Goal: Task Accomplishment & Management: Use online tool/utility

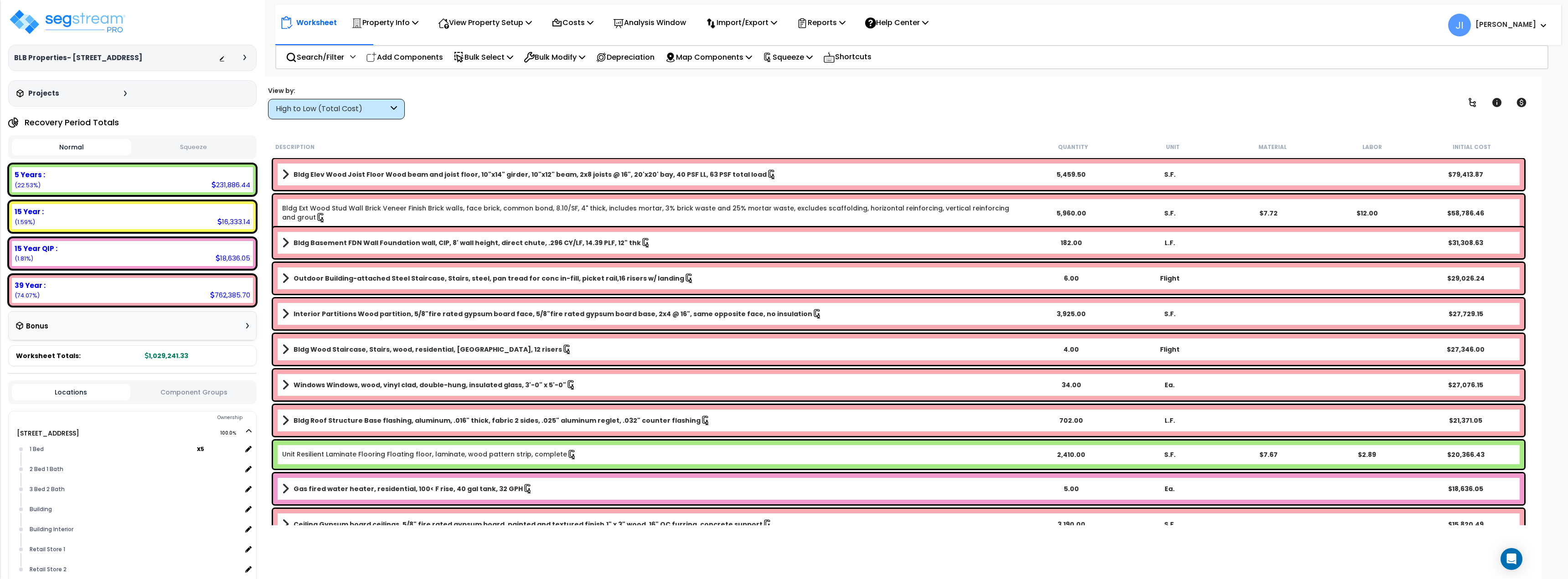
click at [356, 119] on div "High to Low (Total Cost)" at bounding box center [336, 109] width 137 height 21
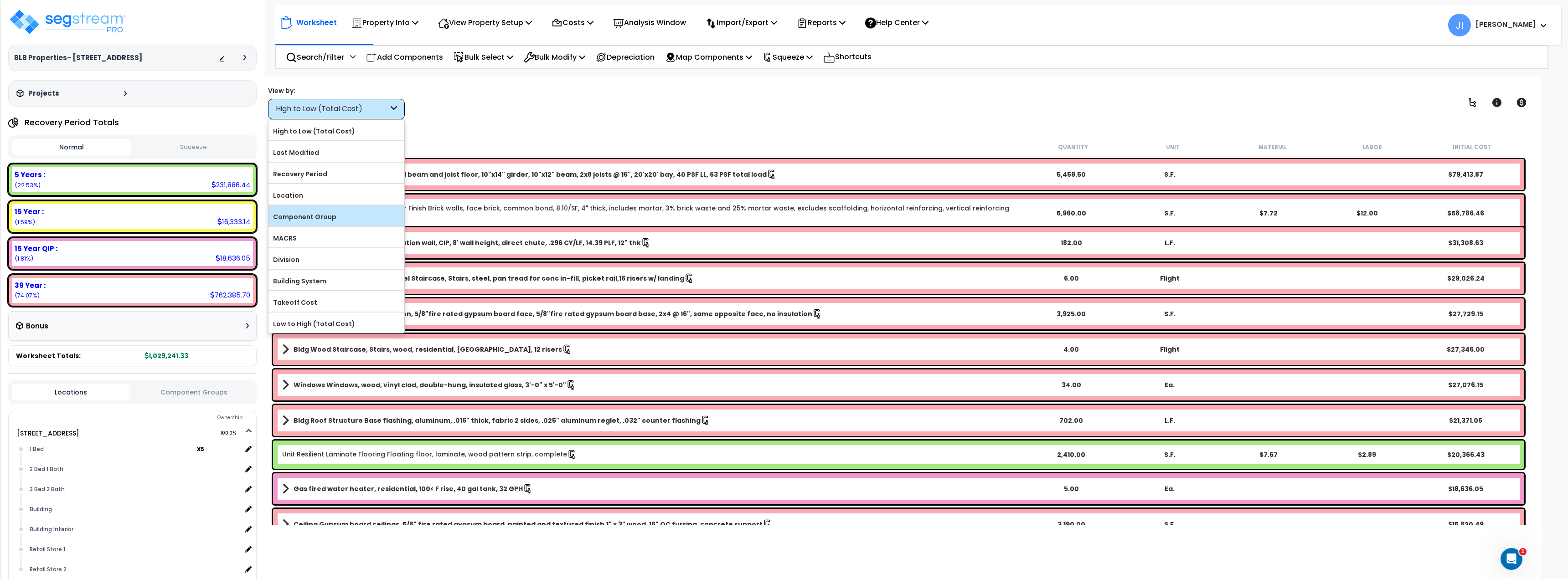
click at [371, 210] on label "Component Group" at bounding box center [336, 217] width 136 height 13
click at [0, 0] on input "Component Group" at bounding box center [0, 0] width 0 height 0
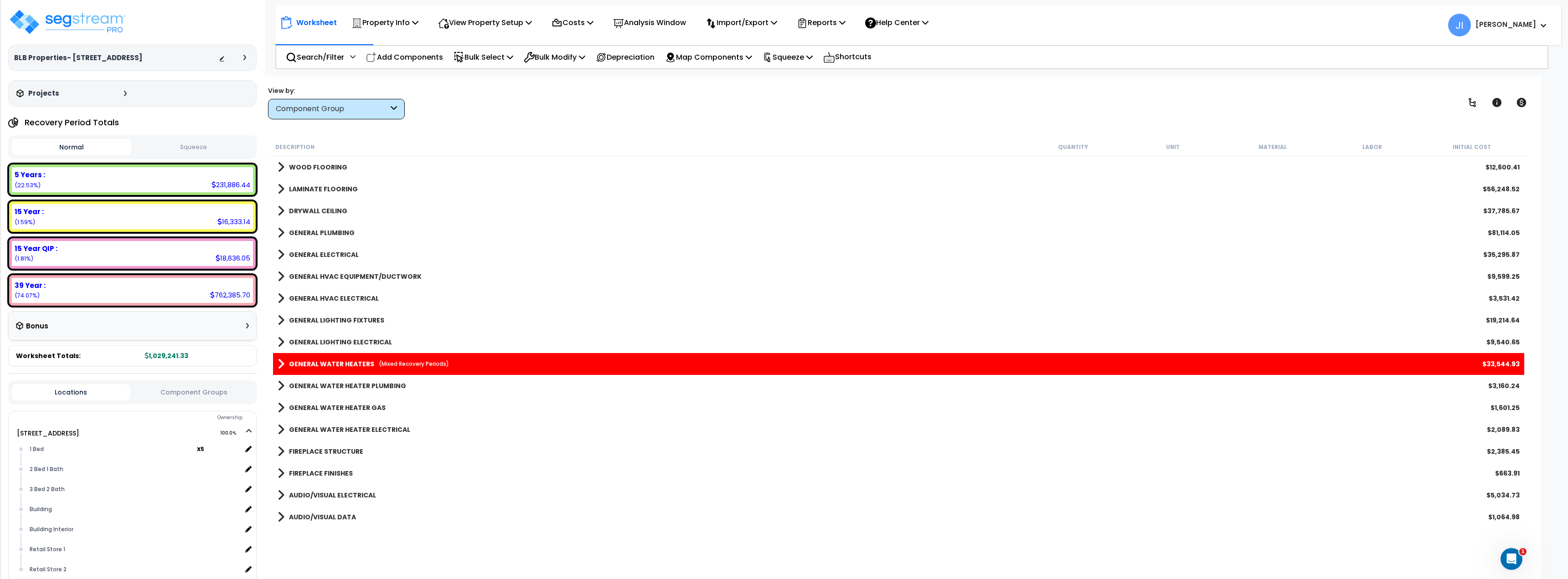
scroll to position [592, 0]
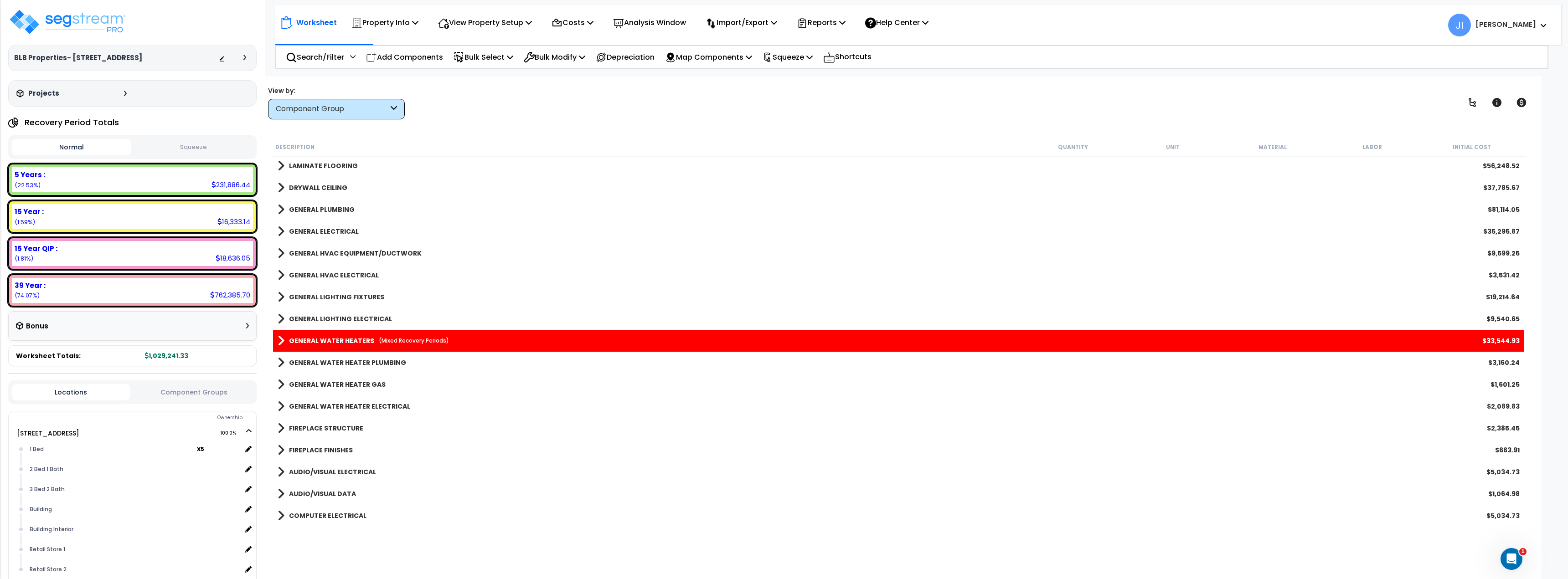
click at [281, 339] on span at bounding box center [281, 341] width 7 height 13
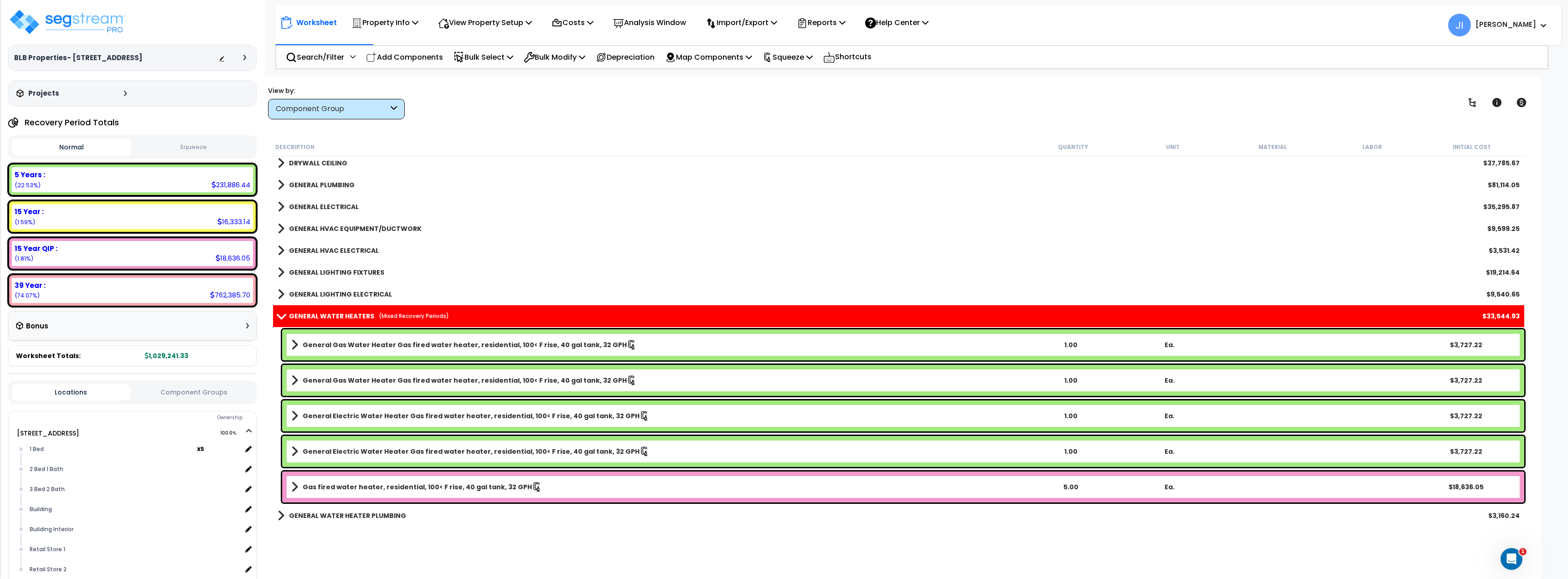
scroll to position [683, 0]
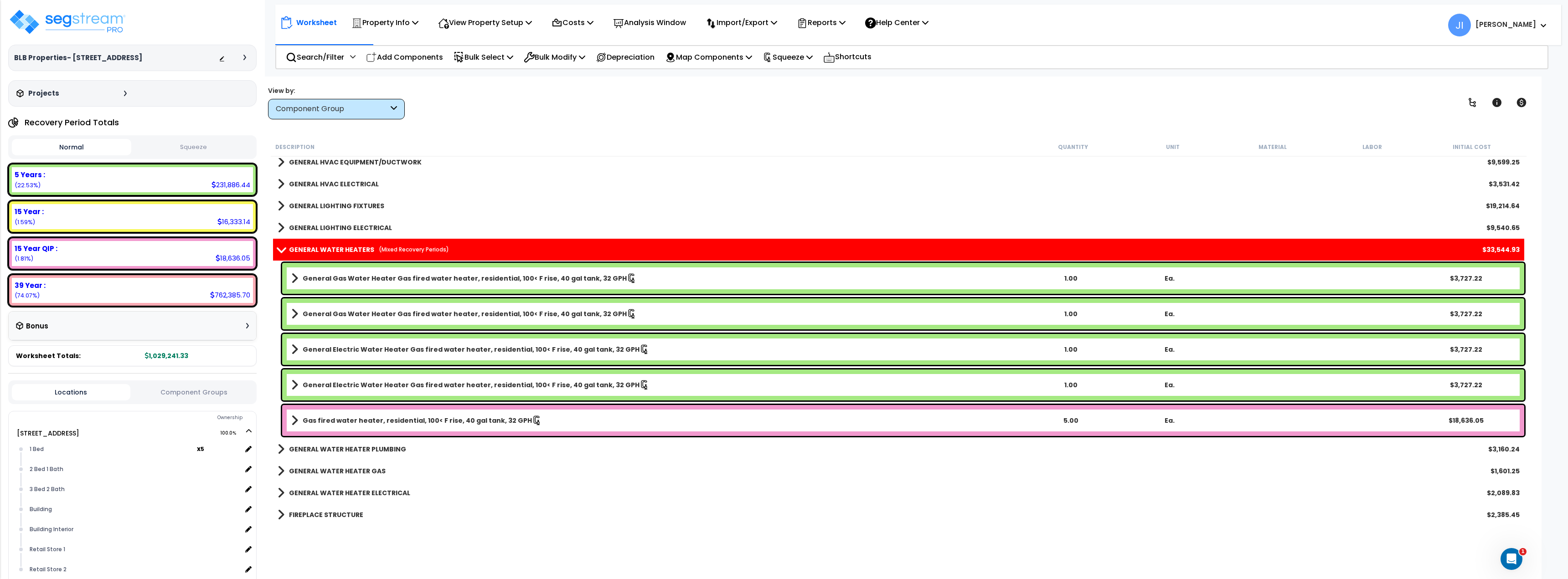
click at [446, 421] on b "Gas fired water heater, residential, 100< F rise, 40 gal tank, 32 GPH" at bounding box center [417, 420] width 229 height 9
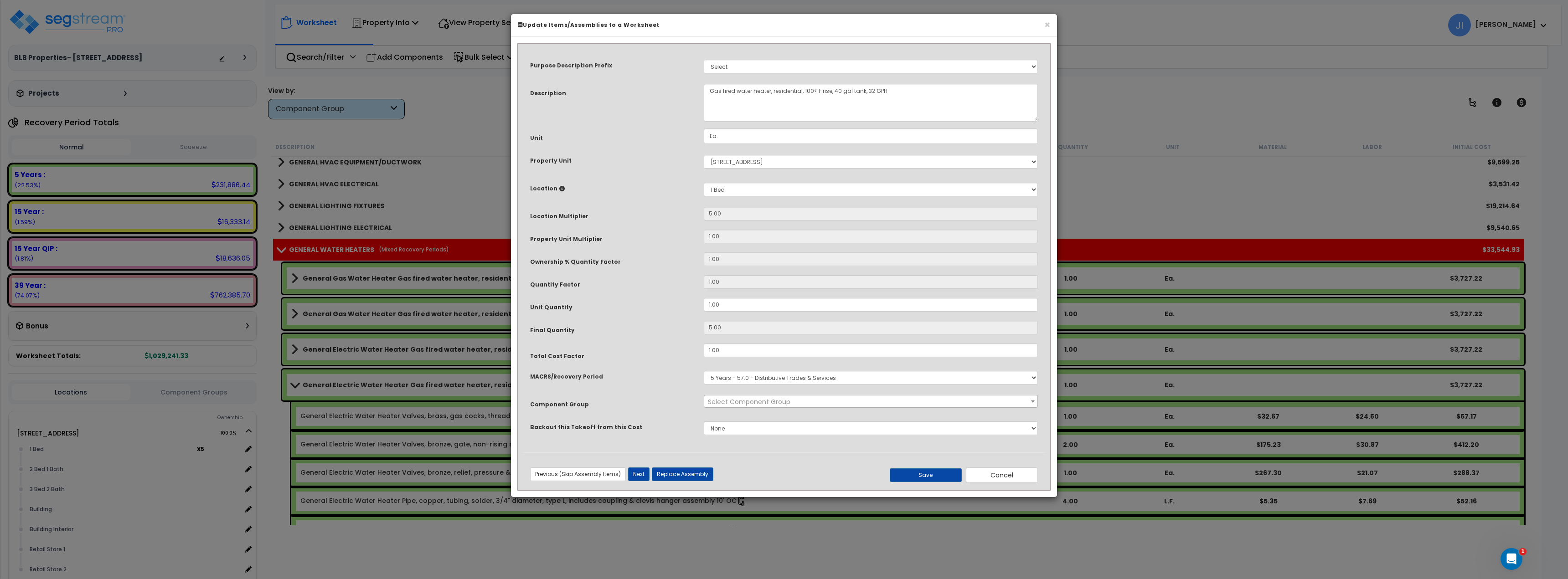
select select "45972"
click at [835, 378] on select "Select MACRS/Recovery Period 5 Years - 57.0 - Distributive Trades & Services 5 …" at bounding box center [870, 378] width 334 height 13
click at [636, 370] on div "MACRS/Recovery Period" at bounding box center [610, 375] width 173 height 16
click at [1011, 484] on div "Previous (Skip Assembly Items) Next (Skip Assembly Items) Previous Next Replace…" at bounding box center [783, 471] width 522 height 37
drag, startPoint x: 1020, startPoint y: 474, endPoint x: 1010, endPoint y: 478, distance: 10.8
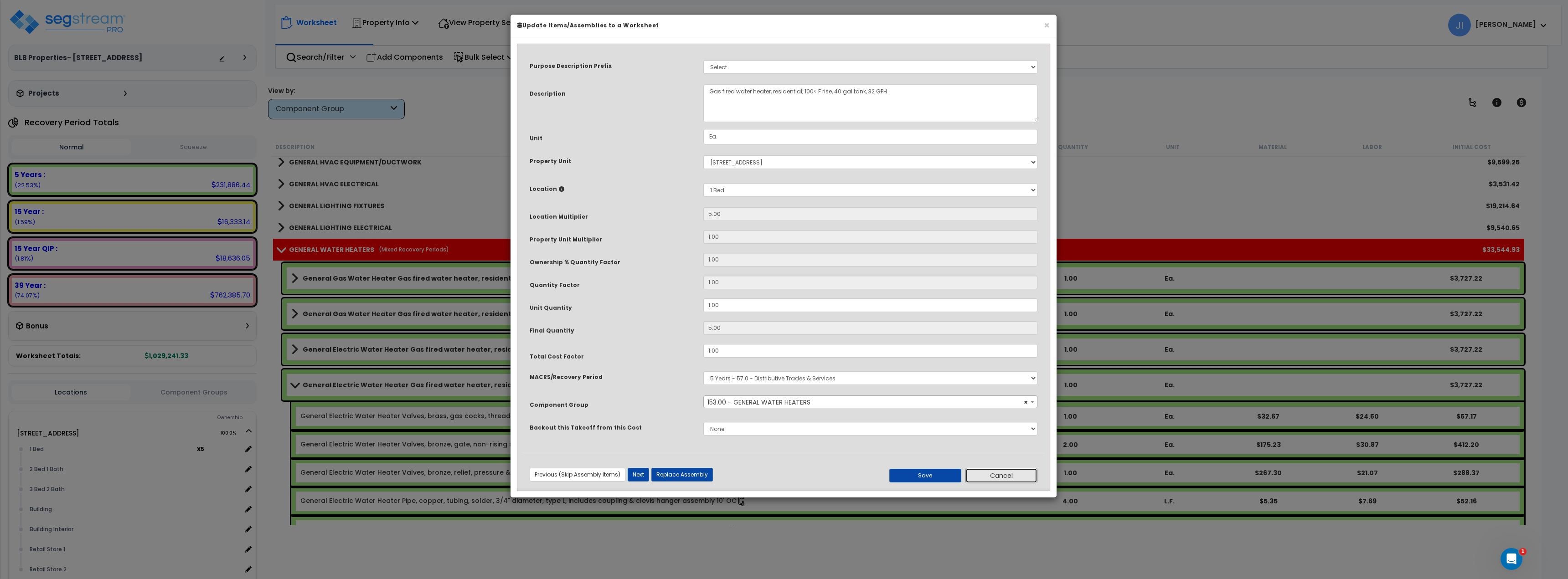
click at [1020, 475] on button "Cancel" at bounding box center [1001, 475] width 72 height 15
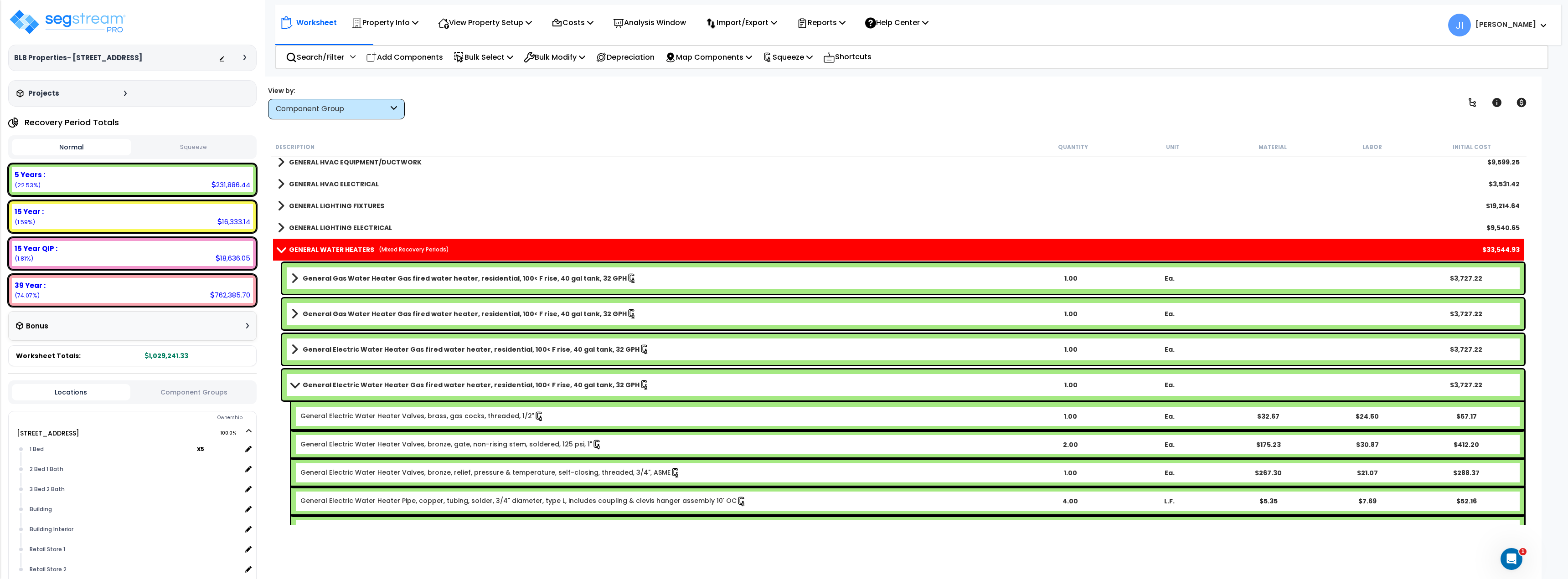
click at [295, 385] on span at bounding box center [295, 384] width 13 height 7
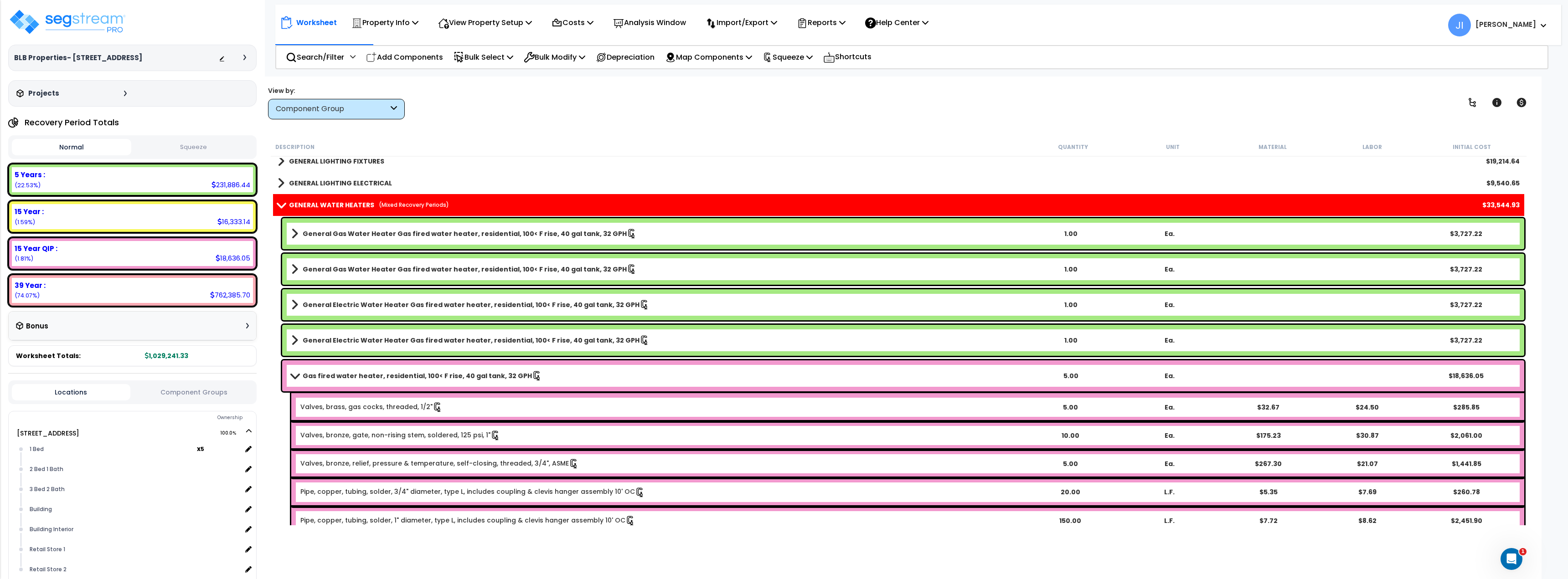
scroll to position [729, 0]
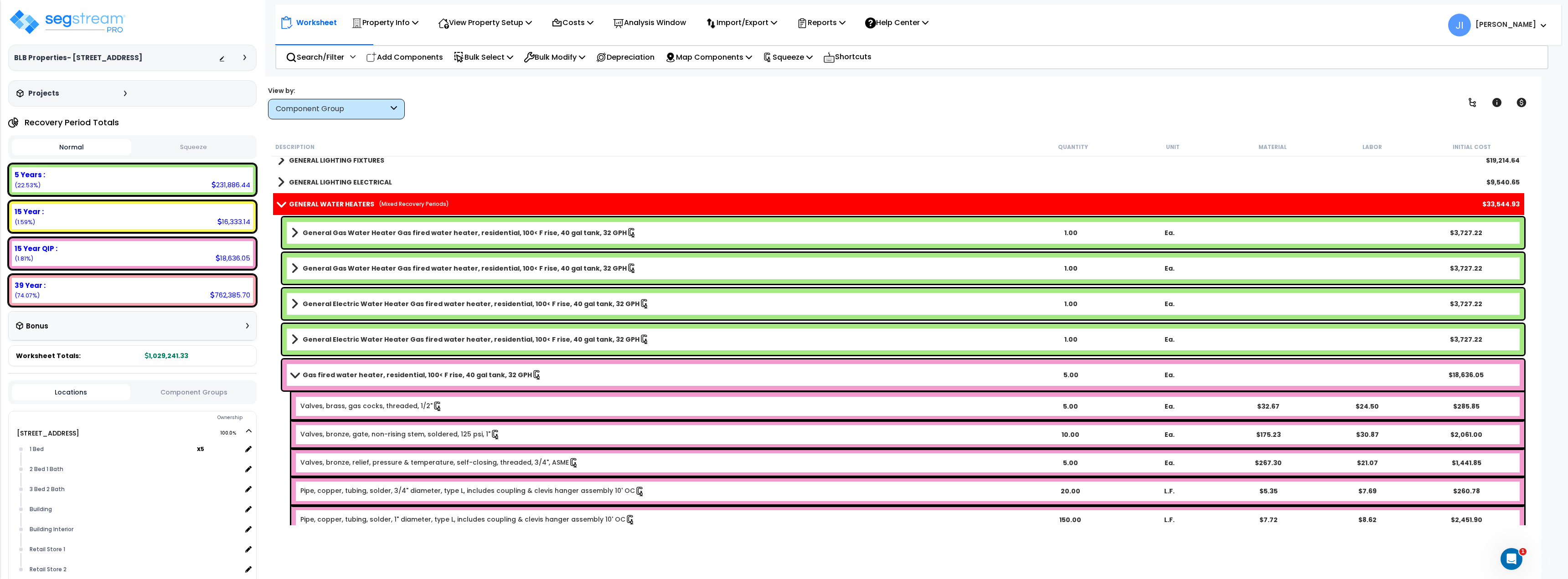
drag, startPoint x: 298, startPoint y: 376, endPoint x: 298, endPoint y: 381, distance: 5.0
click at [298, 376] on span at bounding box center [295, 374] width 13 height 7
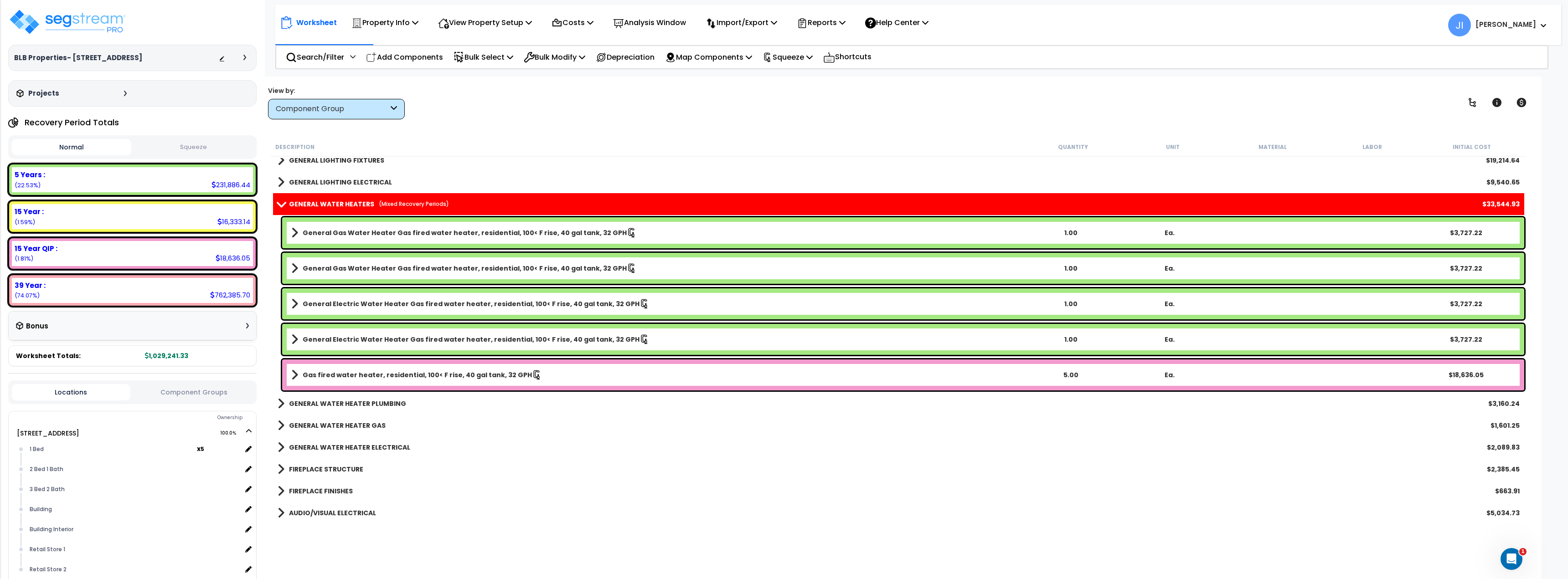
click at [418, 367] on div "Gas fired water heater, residential, 100< F rise, 40 gal tank, 32 GPH 5.00 Ea. …" at bounding box center [903, 375] width 1242 height 31
click at [390, 380] on link "Gas fired water heater, residential, 100< F rise, 40 gal tank, 32 GPH" at bounding box center [656, 375] width 730 height 13
click at [390, 380] on link "Gas fired water heater, residential, 100< F rise, 40 gal tank, 32 GPH" at bounding box center [656, 375] width 730 height 13
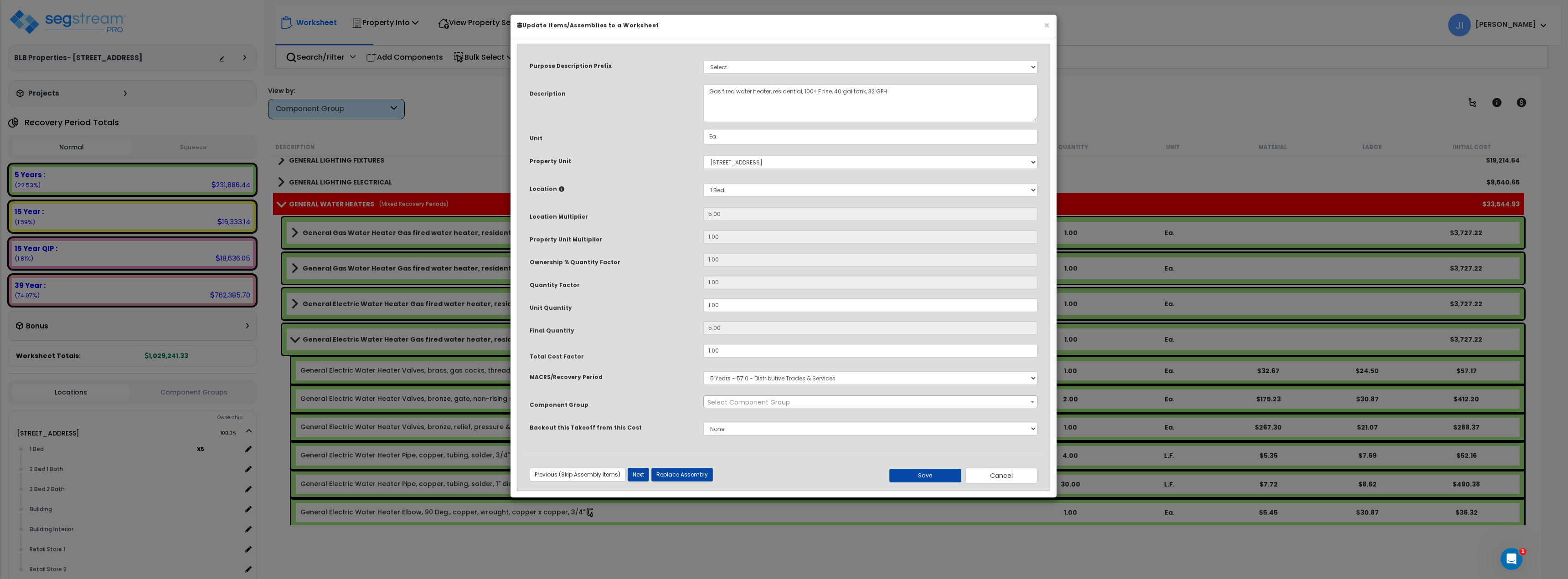
select select "45972"
click at [788, 382] on select "Select MACRS/Recovery Period 5 Years - 57.0 - Distributive Trades & Services 5 …" at bounding box center [870, 378] width 334 height 13
click at [586, 396] on div "Component Group" at bounding box center [609, 402] width 173 height 16
click at [1035, 474] on button "Cancel" at bounding box center [1001, 474] width 72 height 15
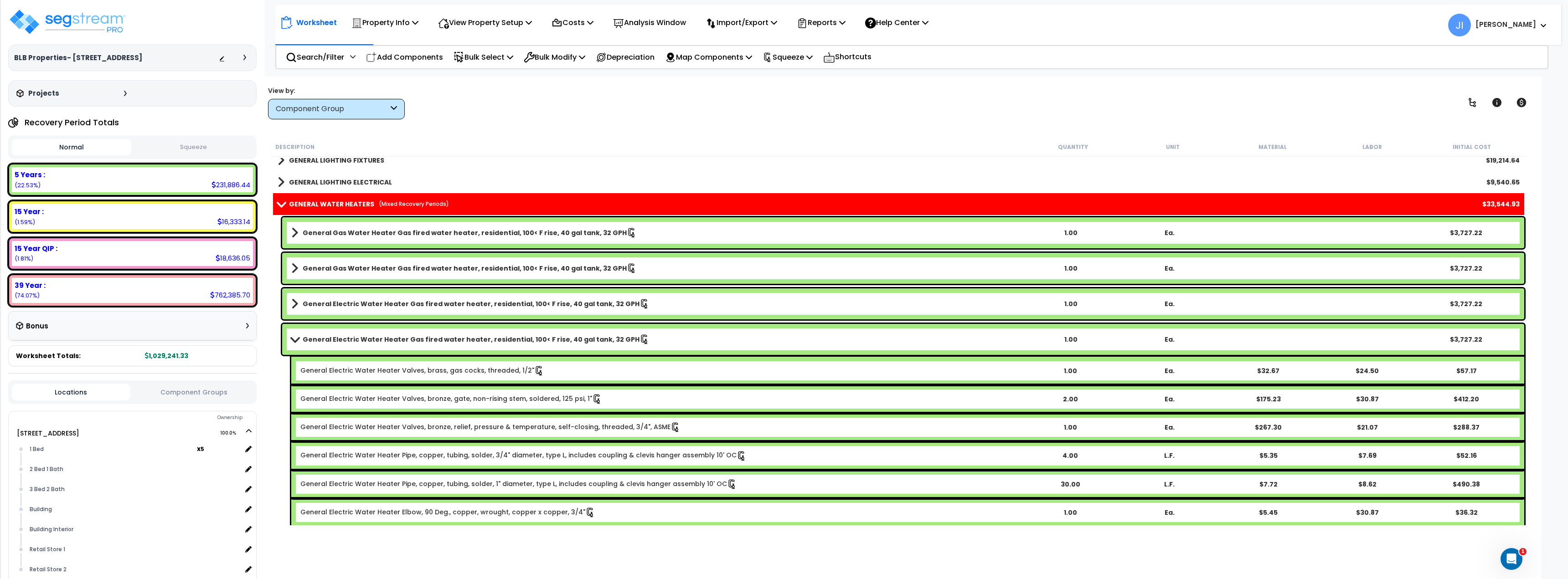
click at [338, 341] on b "General Electric Water Heater Gas fired water heater, residential, 100< F rise,…" at bounding box center [471, 339] width 337 height 9
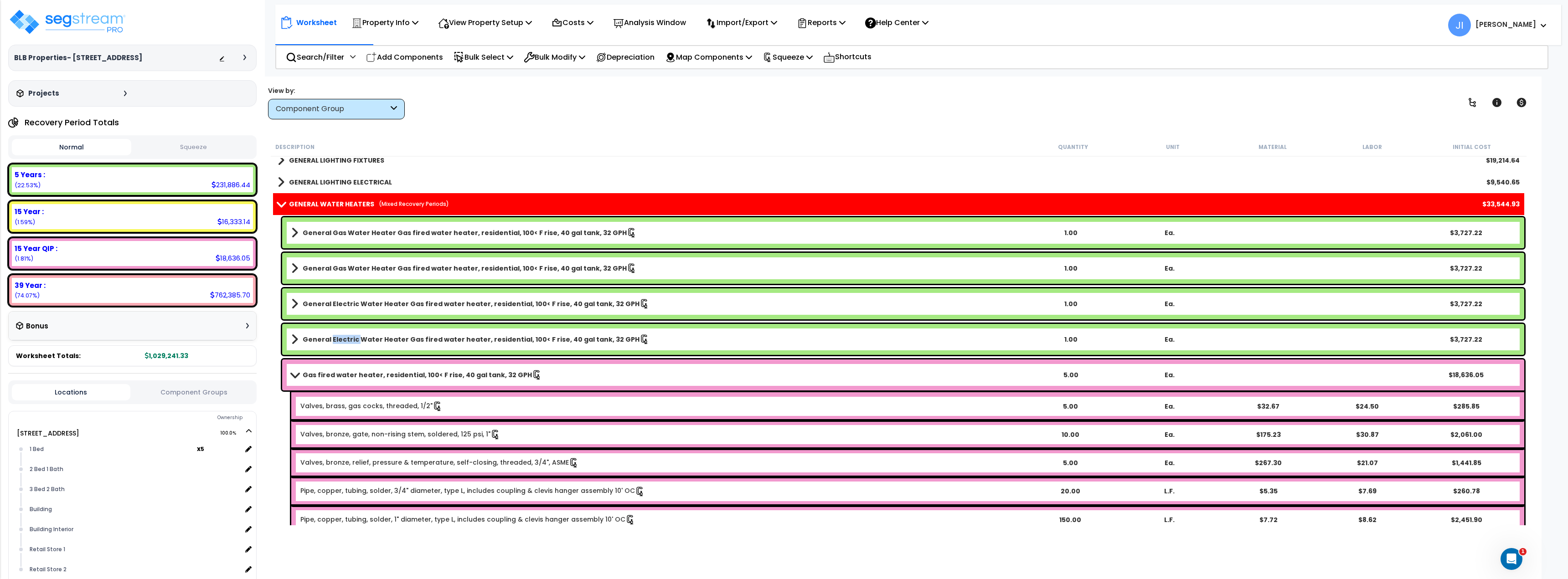
click at [338, 341] on b "General Electric Water Heater Gas fired water heater, residential, 100< F rise,…" at bounding box center [471, 339] width 337 height 9
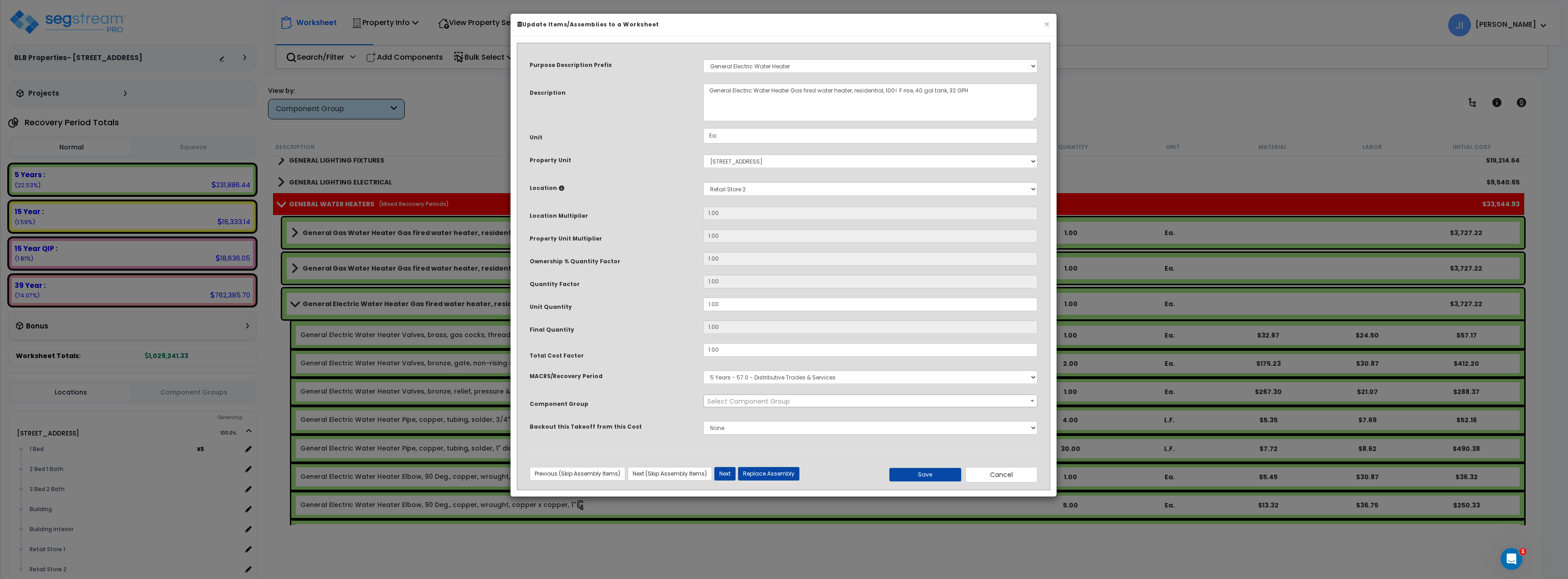
select select "45972"
click at [1016, 476] on button "Cancel" at bounding box center [1001, 474] width 72 height 15
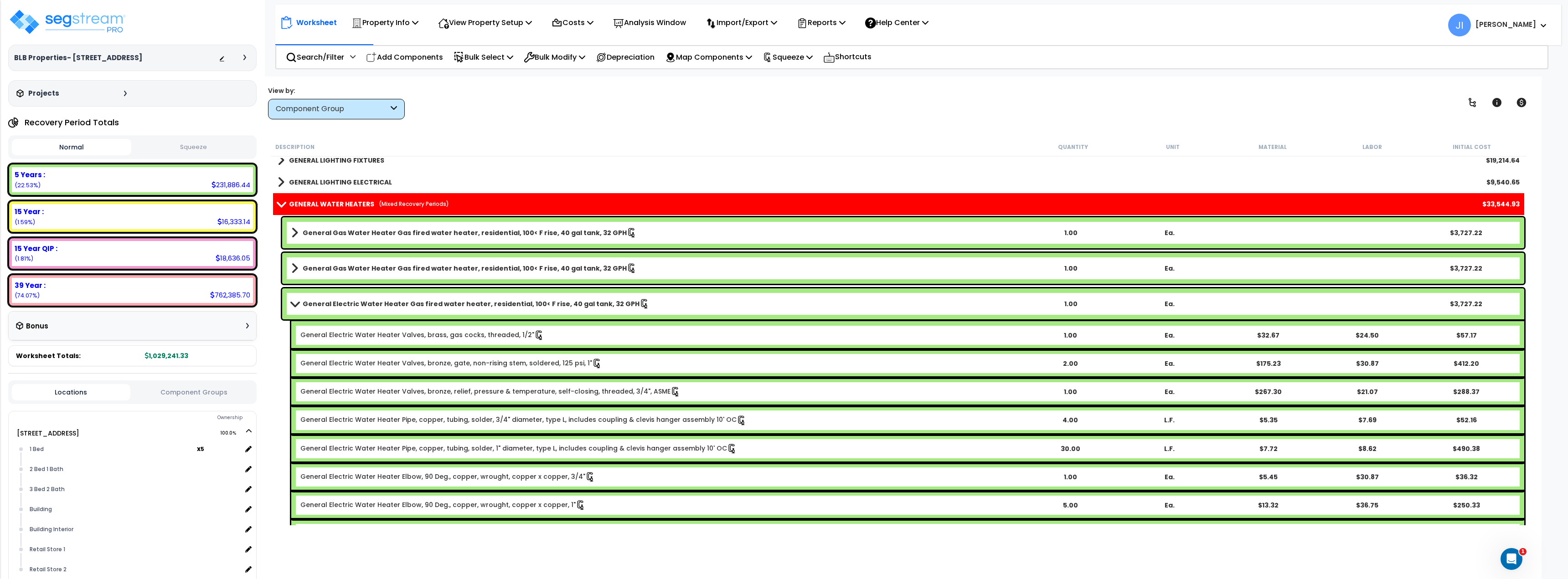
click at [406, 307] on b "General Electric Water Heater Gas fired water heater, residential, 100< F rise,…" at bounding box center [471, 303] width 337 height 9
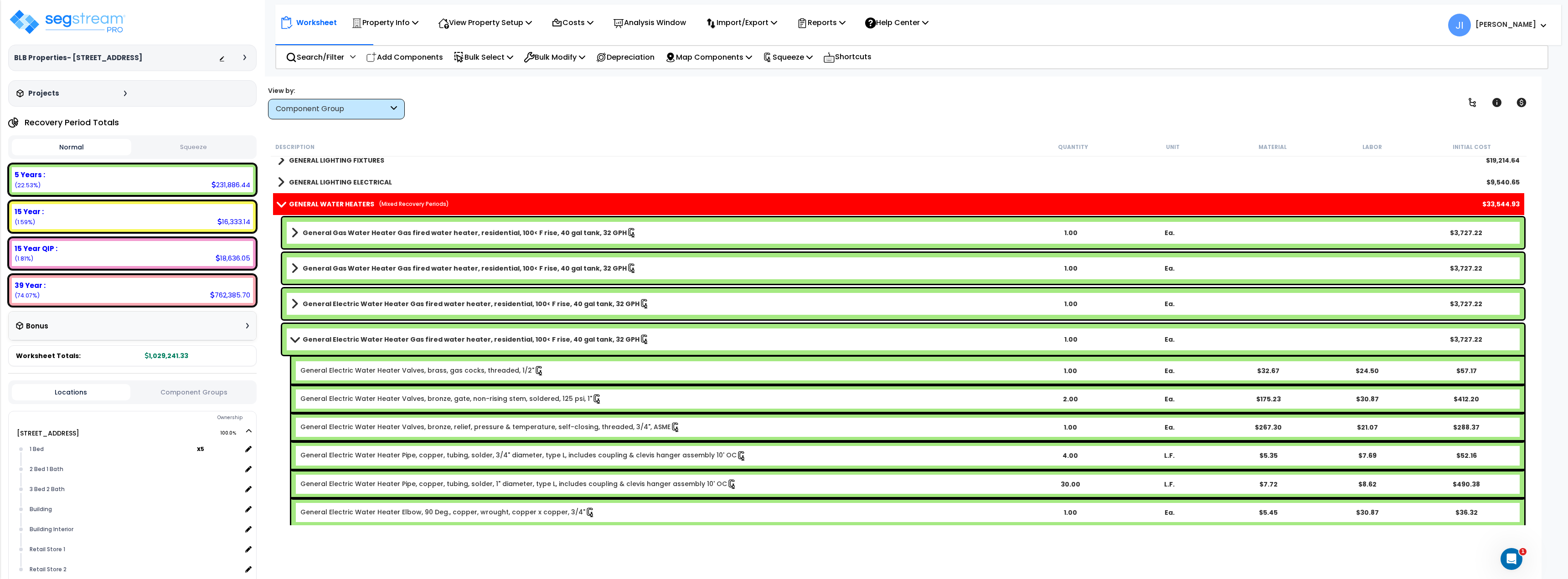
click at [406, 307] on b "General Electric Water Heater Gas fired water heater, residential, 100< F rise,…" at bounding box center [471, 303] width 337 height 9
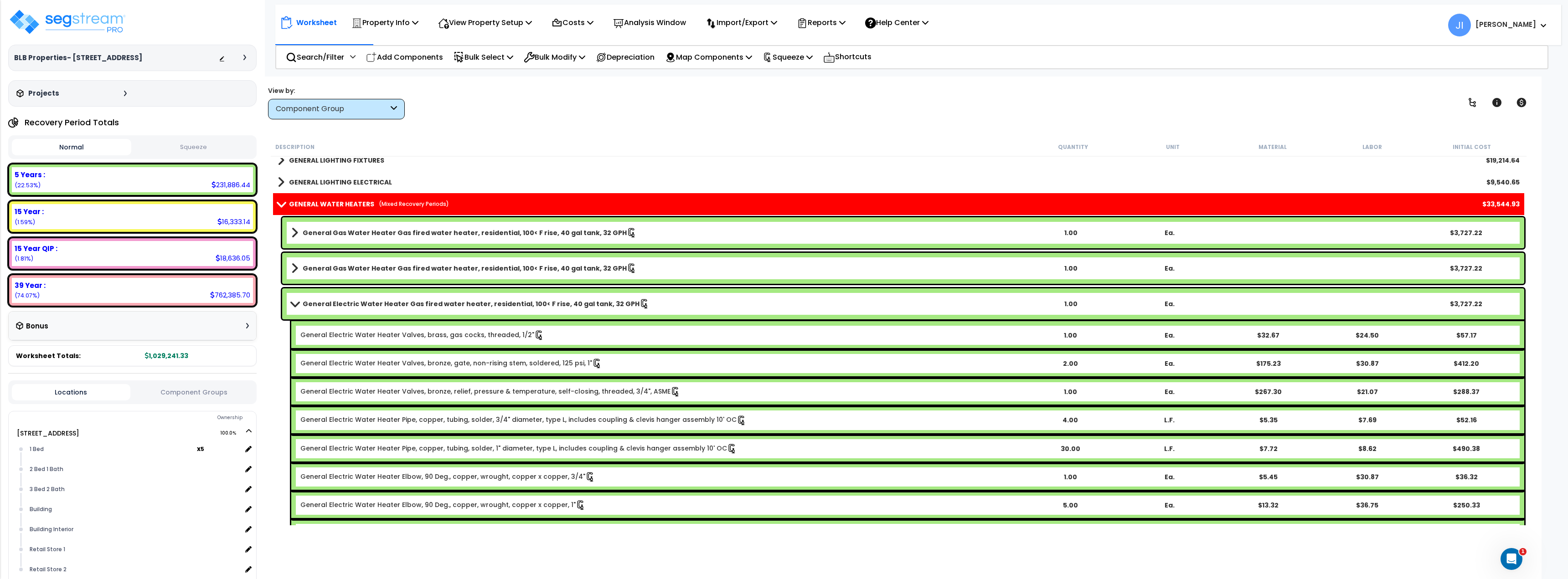
click at [345, 305] on b "General Electric Water Heater Gas fired water heater, residential, 100< F rise,…" at bounding box center [471, 303] width 337 height 9
click at [345, 306] on b "General Electric Water Heater Gas fired water heater, residential, 100< F rise,…" at bounding box center [471, 303] width 337 height 9
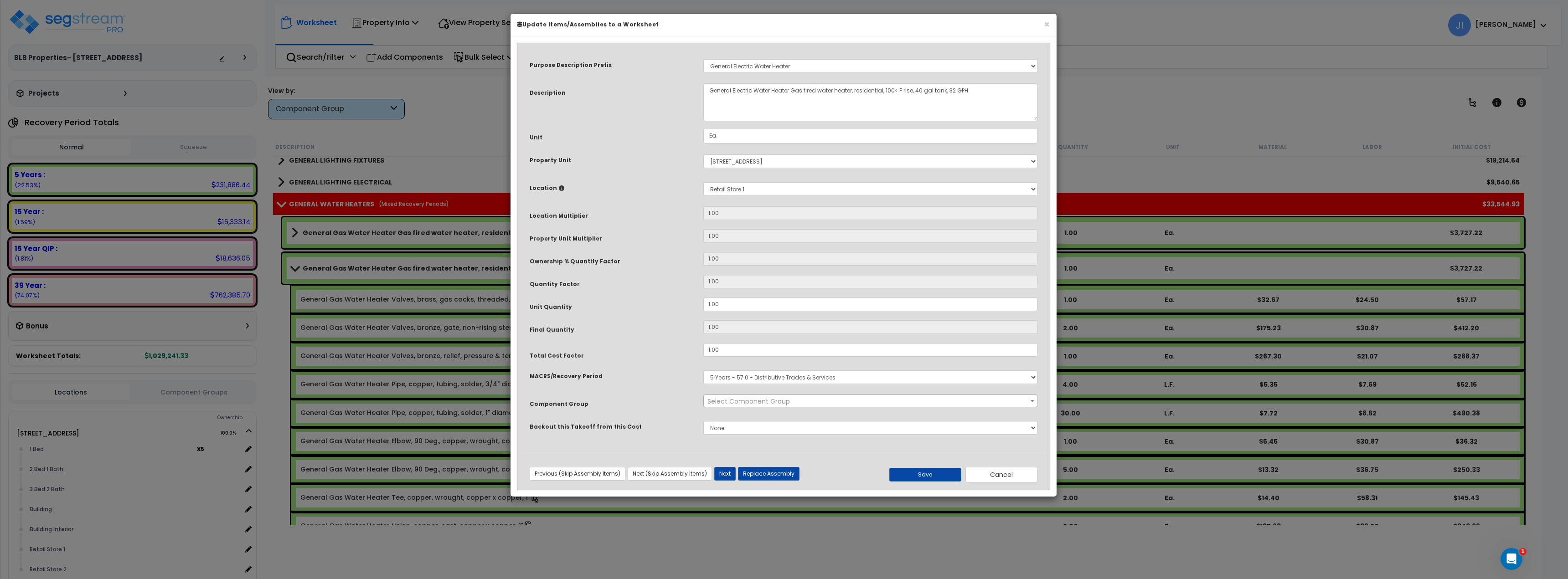
select select "45972"
click at [821, 383] on select "Select MACRS/Recovery Period 5 Years - 57.0 - Distributive Trades & Services 5 …" at bounding box center [870, 377] width 334 height 13
click at [825, 377] on select "Select MACRS/Recovery Period 5 Years - 57.0 - Distributive Trades & Services 5 …" at bounding box center [870, 377] width 334 height 13
click at [1008, 480] on button "Cancel" at bounding box center [1001, 474] width 72 height 15
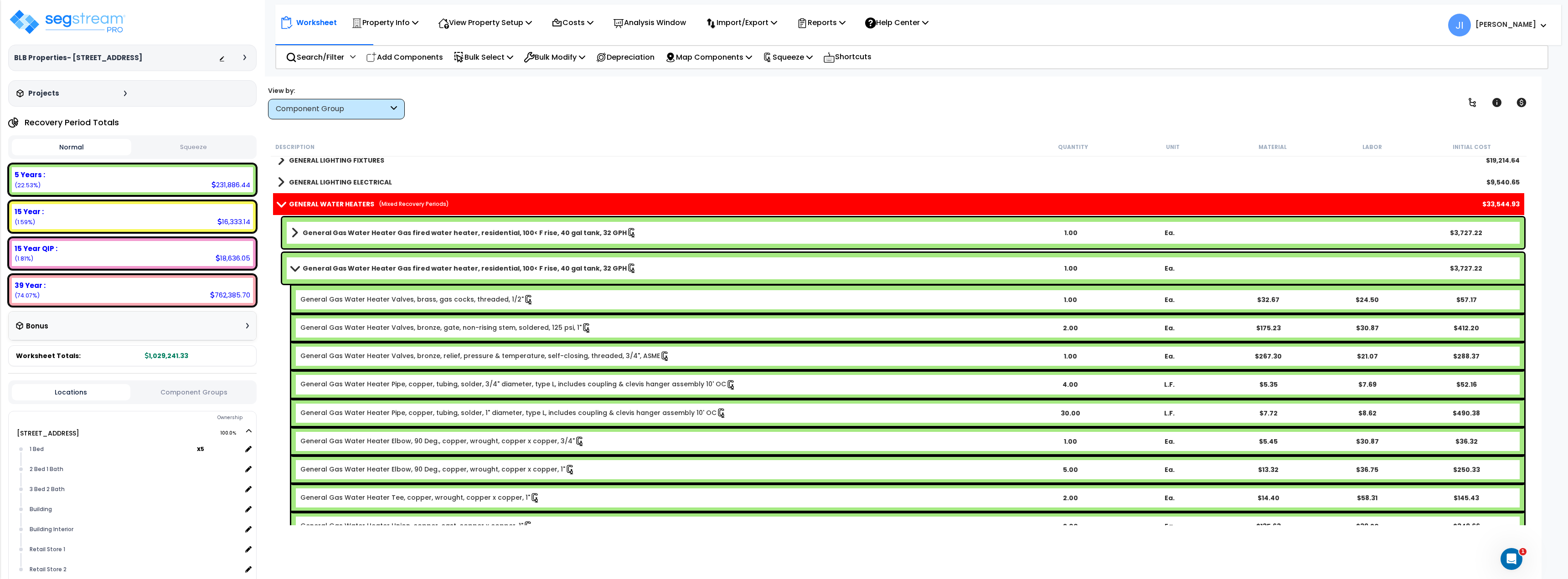
click at [296, 268] on span at bounding box center [295, 268] width 13 height 7
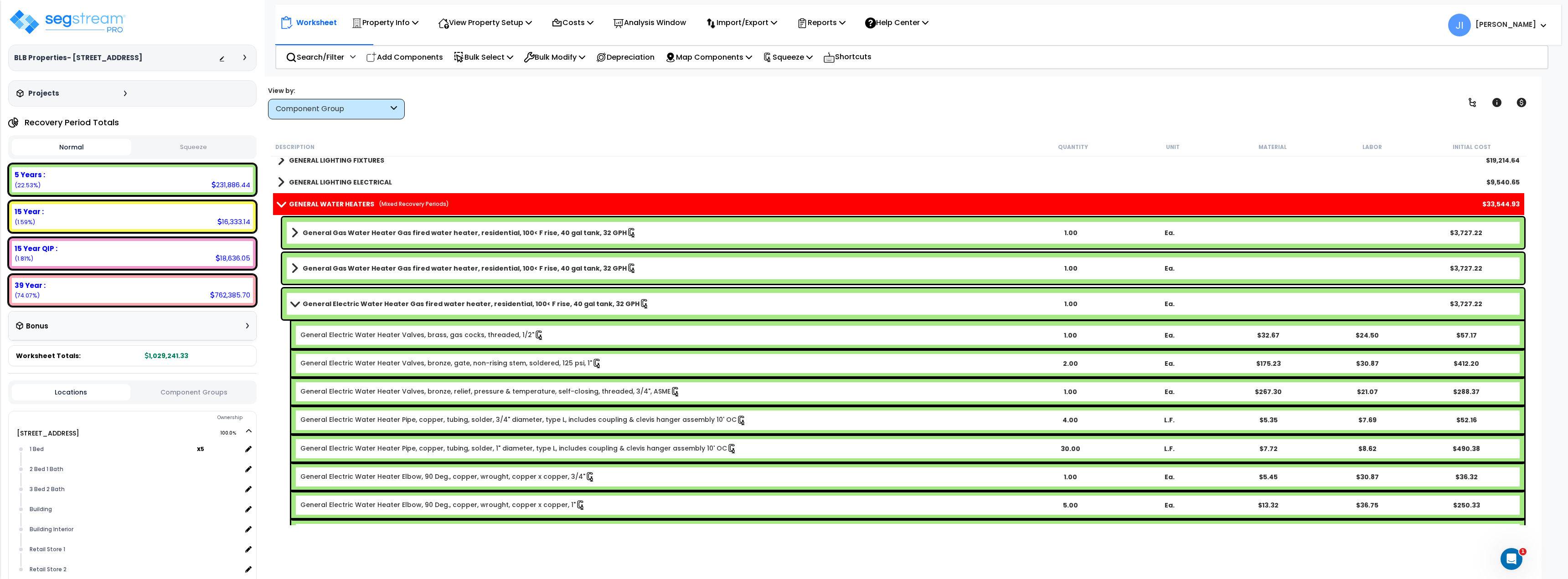
click at [295, 308] on link "General Electric Water Heater Gas fired water heater, residential, 100< F rise,…" at bounding box center [656, 303] width 730 height 13
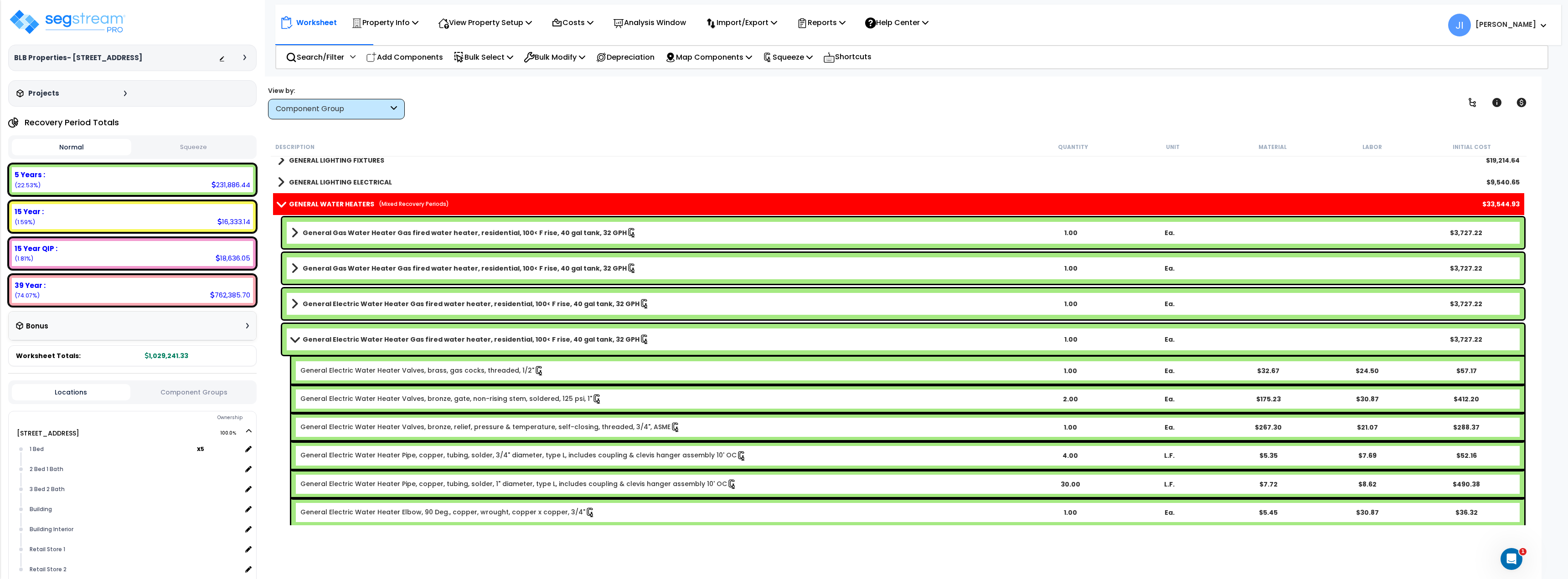
drag, startPoint x: 295, startPoint y: 343, endPoint x: 296, endPoint y: 364, distance: 21.0
click at [295, 344] on link "General Electric Water Heater Gas fired water heater, residential, 100< F rise,…" at bounding box center [656, 339] width 730 height 13
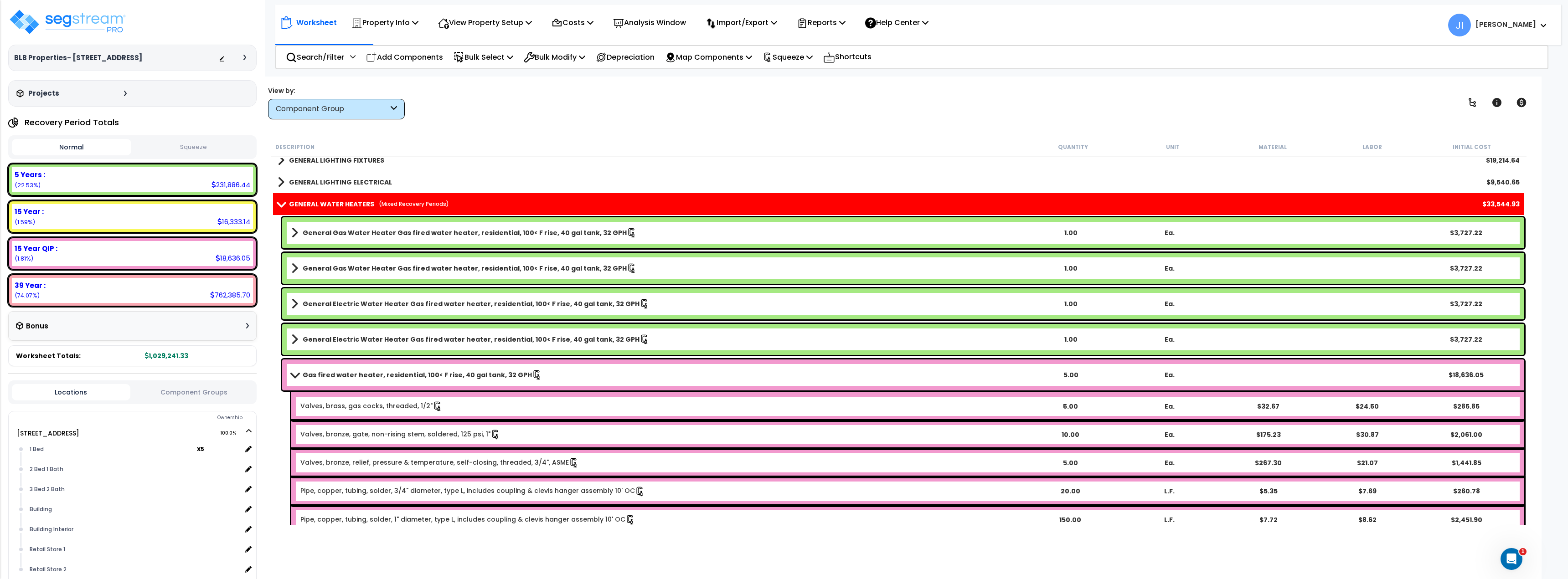
click at [344, 411] on link "Valves, brass, gas cocks, threaded, 1/2"" at bounding box center [371, 406] width 142 height 10
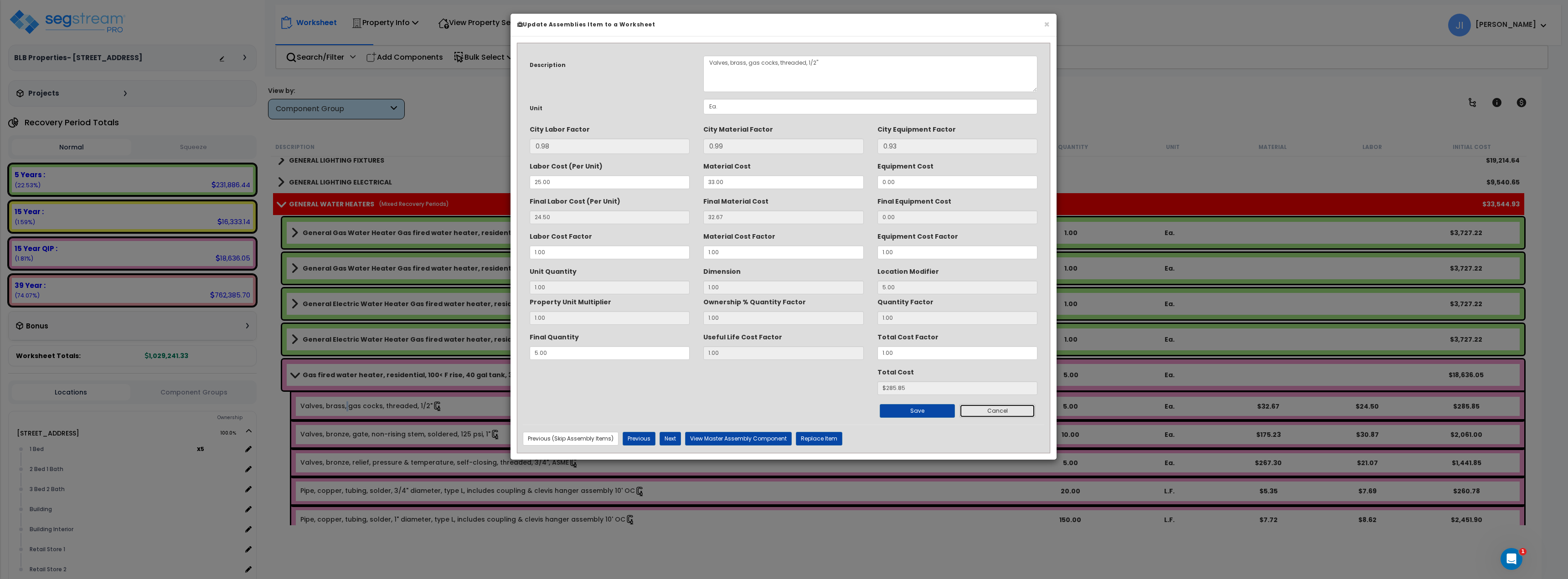
click at [1010, 417] on button "Cancel" at bounding box center [997, 411] width 75 height 13
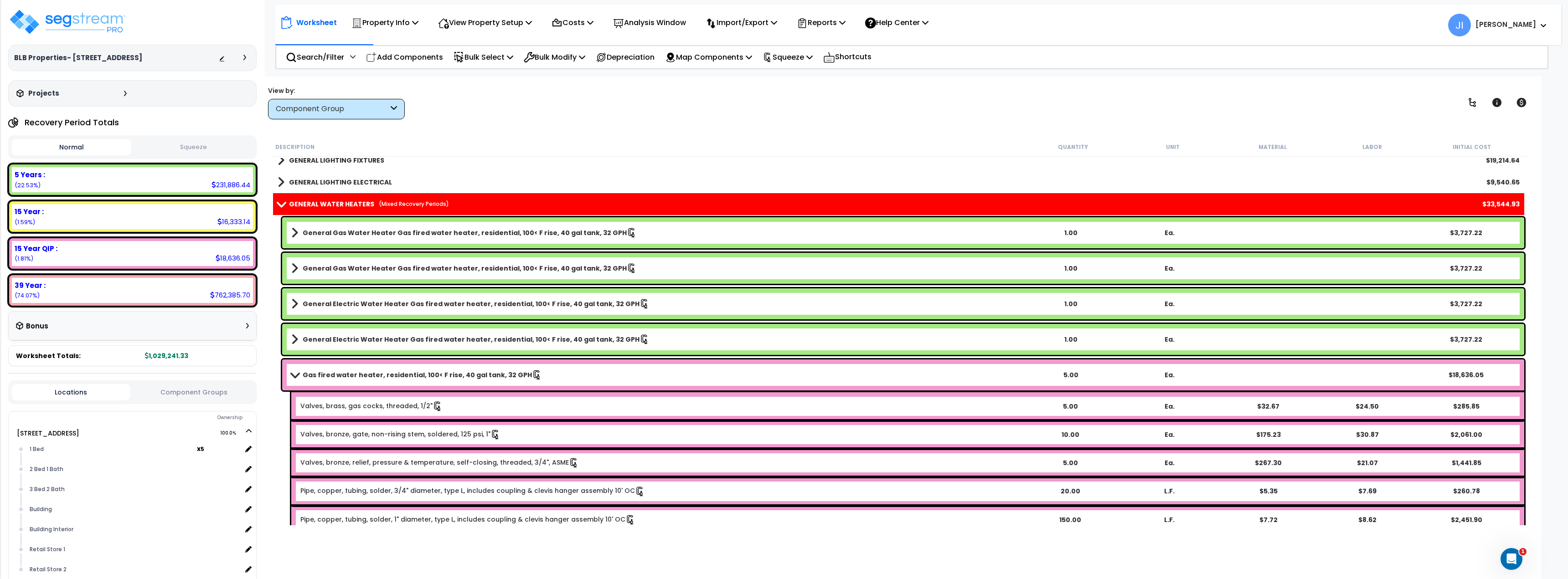
click at [395, 378] on b "Gas fired water heater, residential, 100< F rise, 40 gal tank, 32 GPH" at bounding box center [417, 375] width 229 height 9
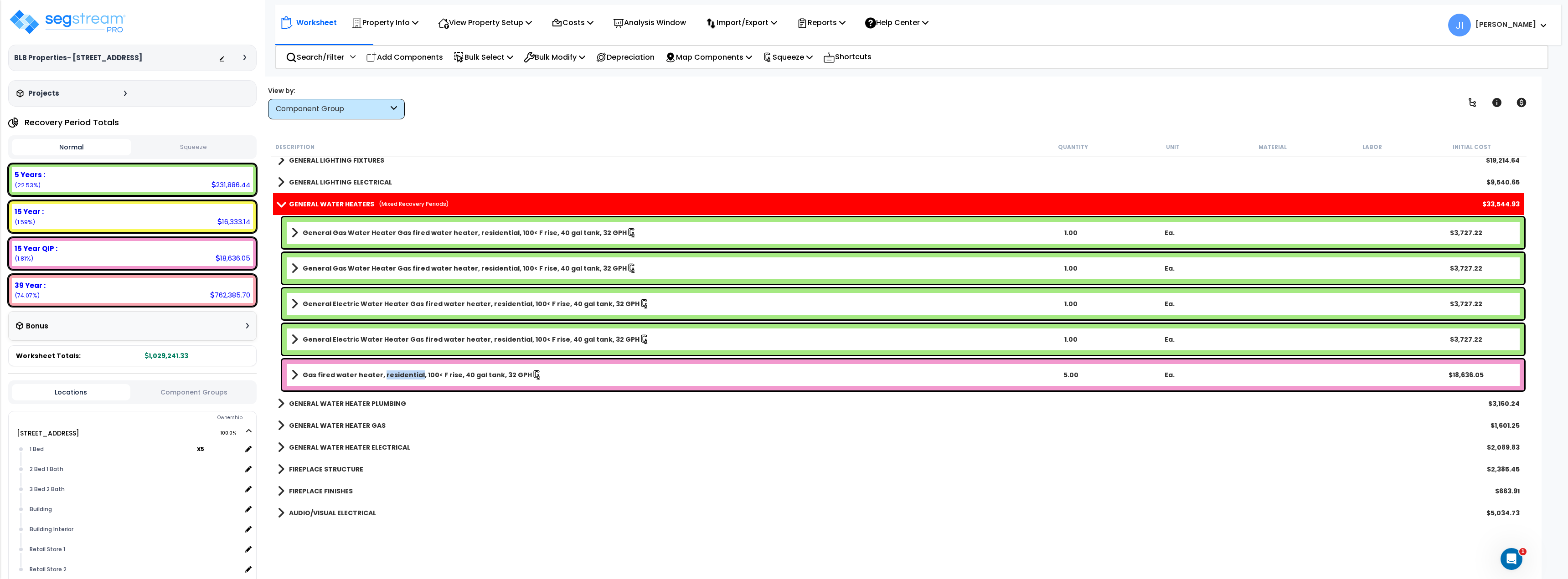
click at [395, 378] on b "Gas fired water heater, residential, 100< F rise, 40 gal tank, 32 GPH" at bounding box center [417, 375] width 229 height 9
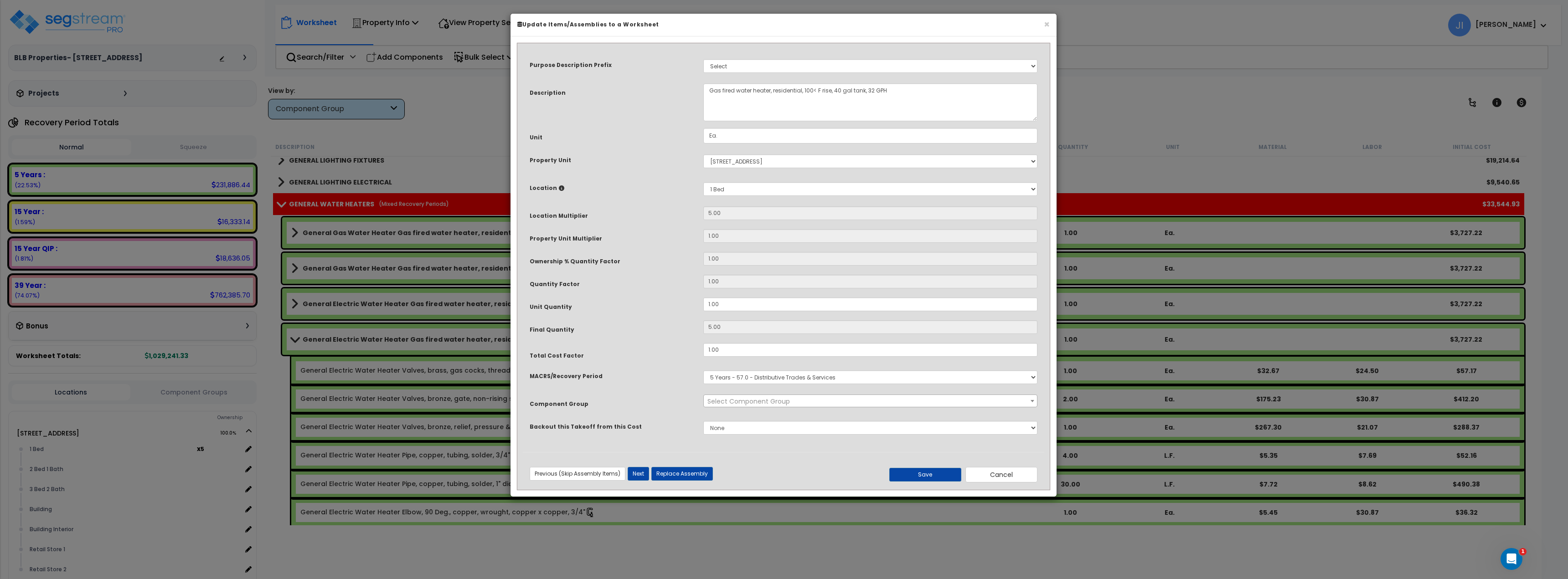
select select "45972"
click at [778, 375] on select "Select MACRS/Recovery Period 5 Years - 57.0 - Distributive Trades & Services 5 …" at bounding box center [870, 377] width 334 height 13
click at [778, 374] on select "Select MACRS/Recovery Period 5 Years - 57.0 - Distributive Trades & Services 5 …" at bounding box center [870, 377] width 334 height 13
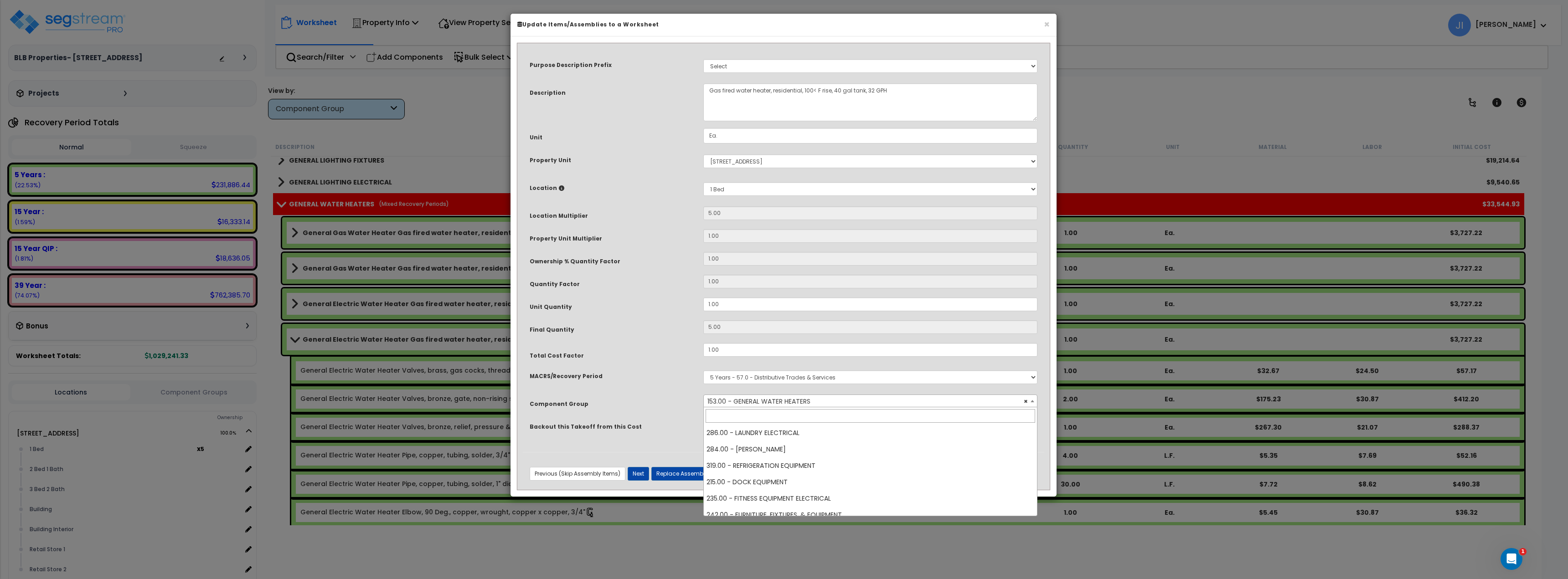
click at [793, 403] on span "× 153.00 - GENERAL WATER HEATERS" at bounding box center [870, 401] width 333 height 13
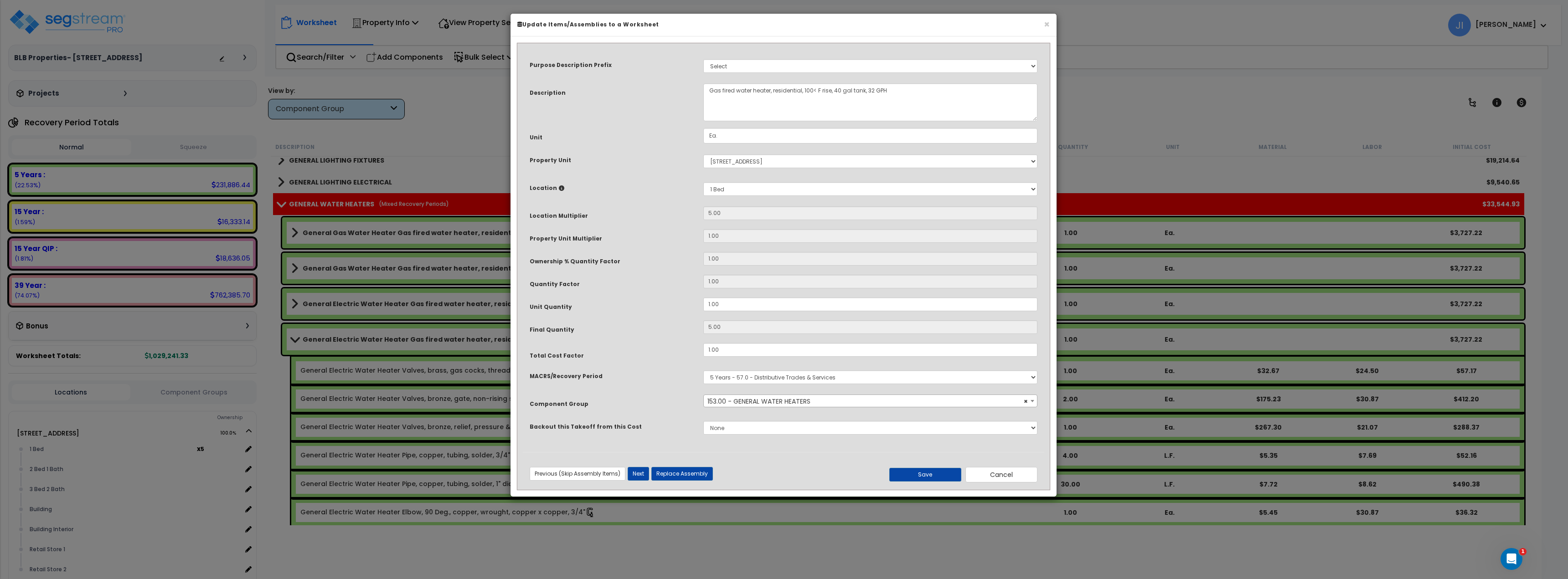
click at [654, 373] on div "MACRS/Recovery Period" at bounding box center [609, 375] width 173 height 16
click at [1023, 471] on button "Cancel" at bounding box center [1001, 474] width 72 height 15
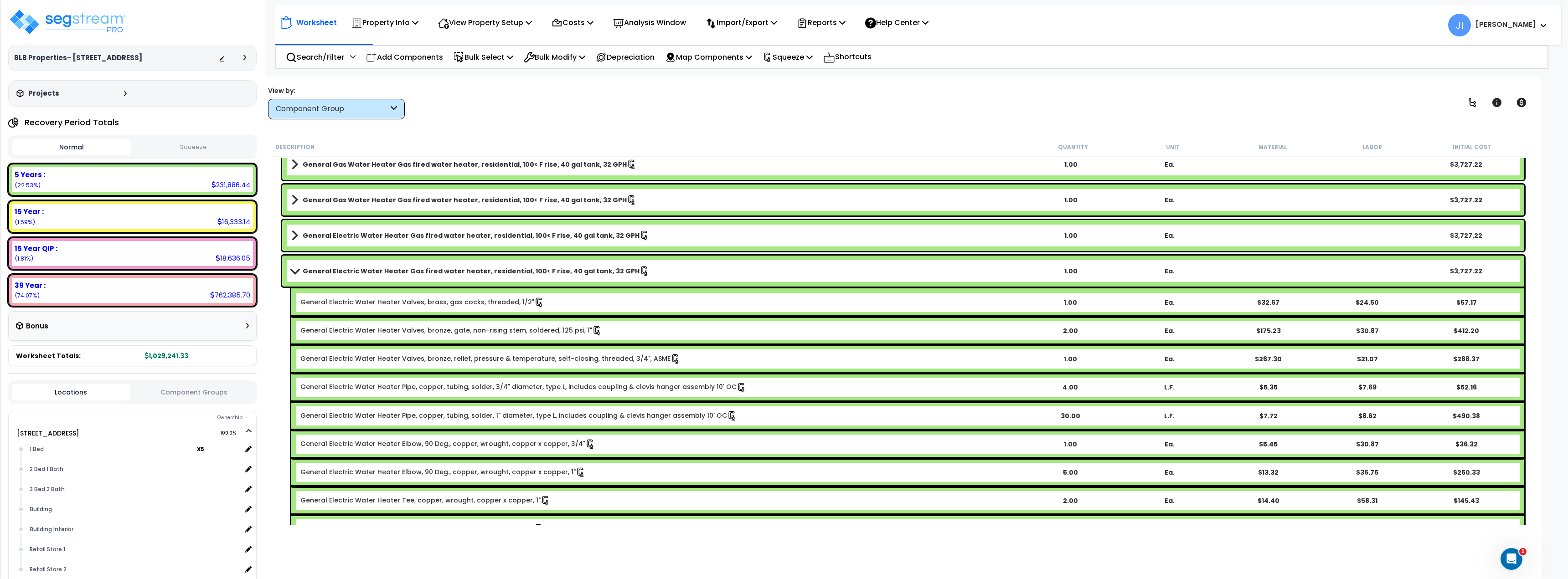
scroll to position [774, 0]
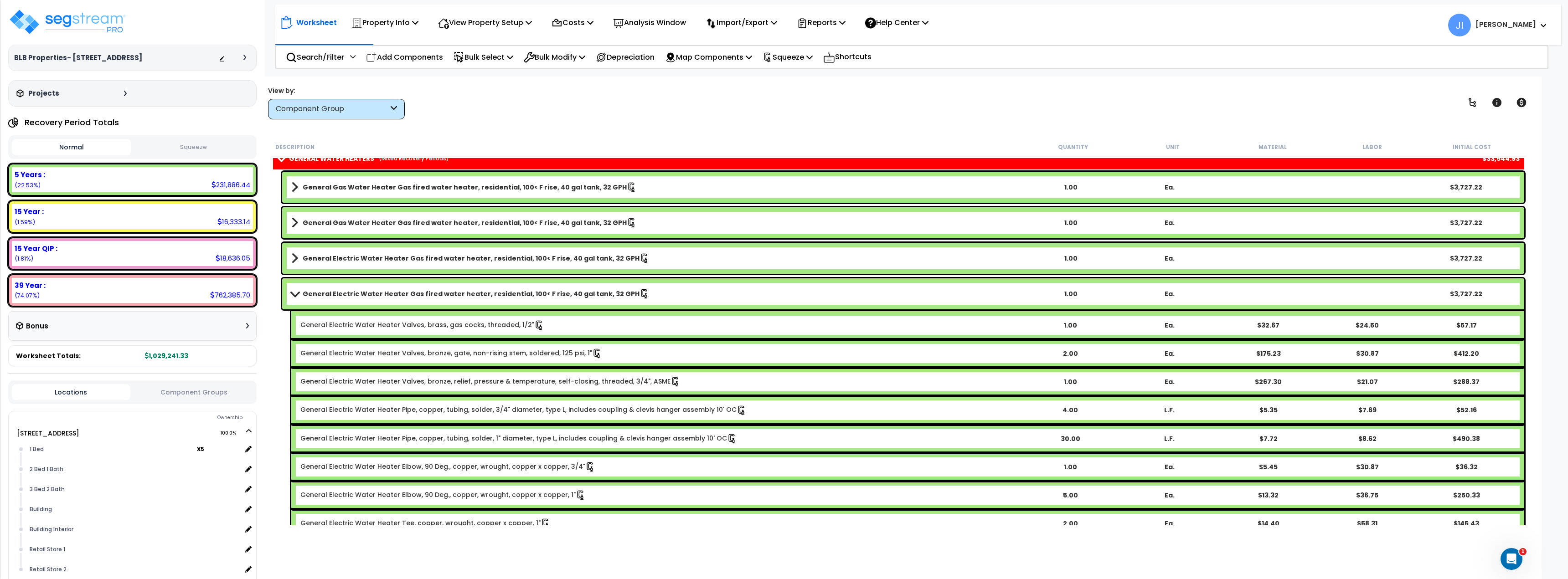
click at [402, 293] on b "General Electric Water Heater Gas fired water heater, residential, 100< F rise,…" at bounding box center [471, 294] width 337 height 9
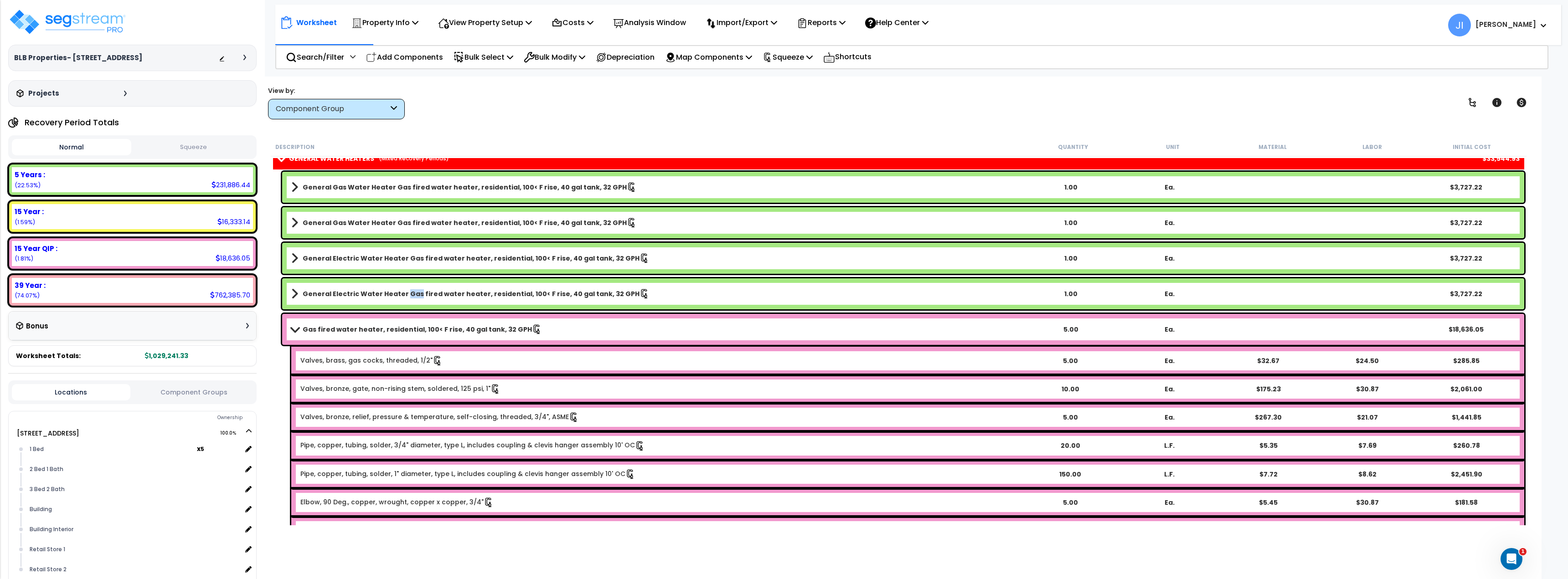
click at [402, 292] on b "General Electric Water Heater Gas fired water heater, residential, 100< F rise,…" at bounding box center [471, 294] width 337 height 9
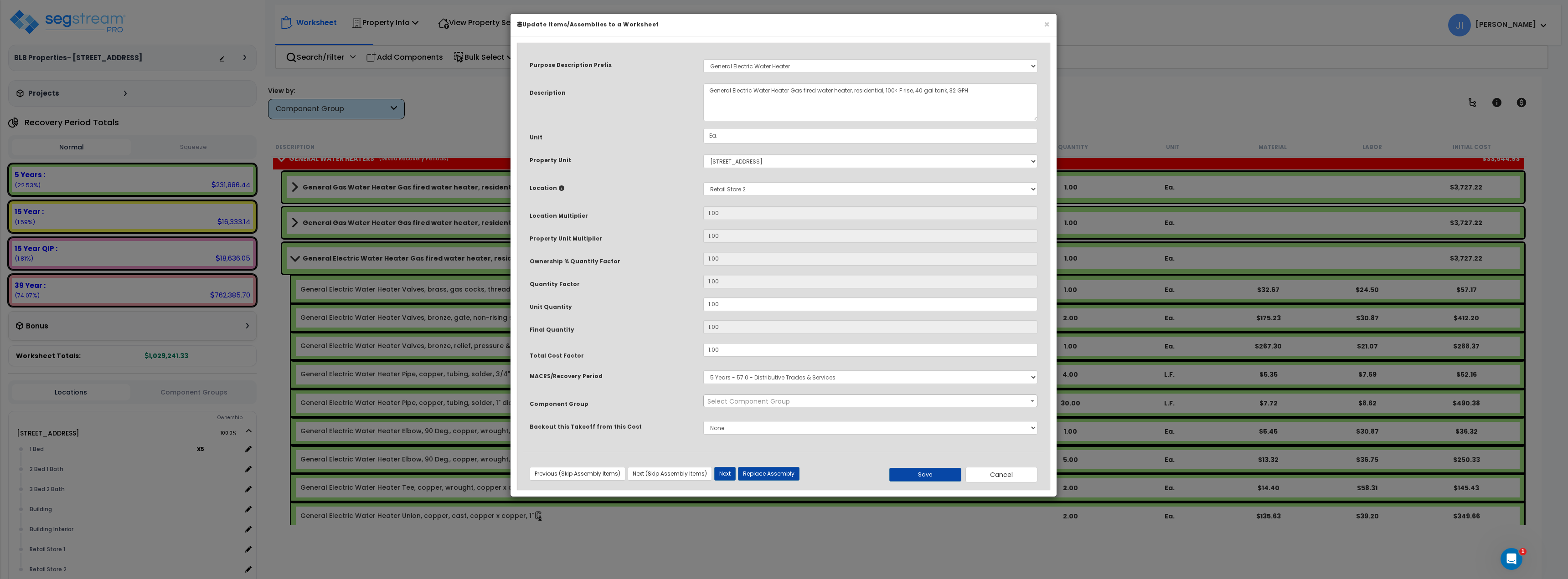
select select "45972"
drag, startPoint x: 1013, startPoint y: 476, endPoint x: 1004, endPoint y: 480, distance: 9.8
click at [1013, 476] on button "Cancel" at bounding box center [1001, 474] width 72 height 15
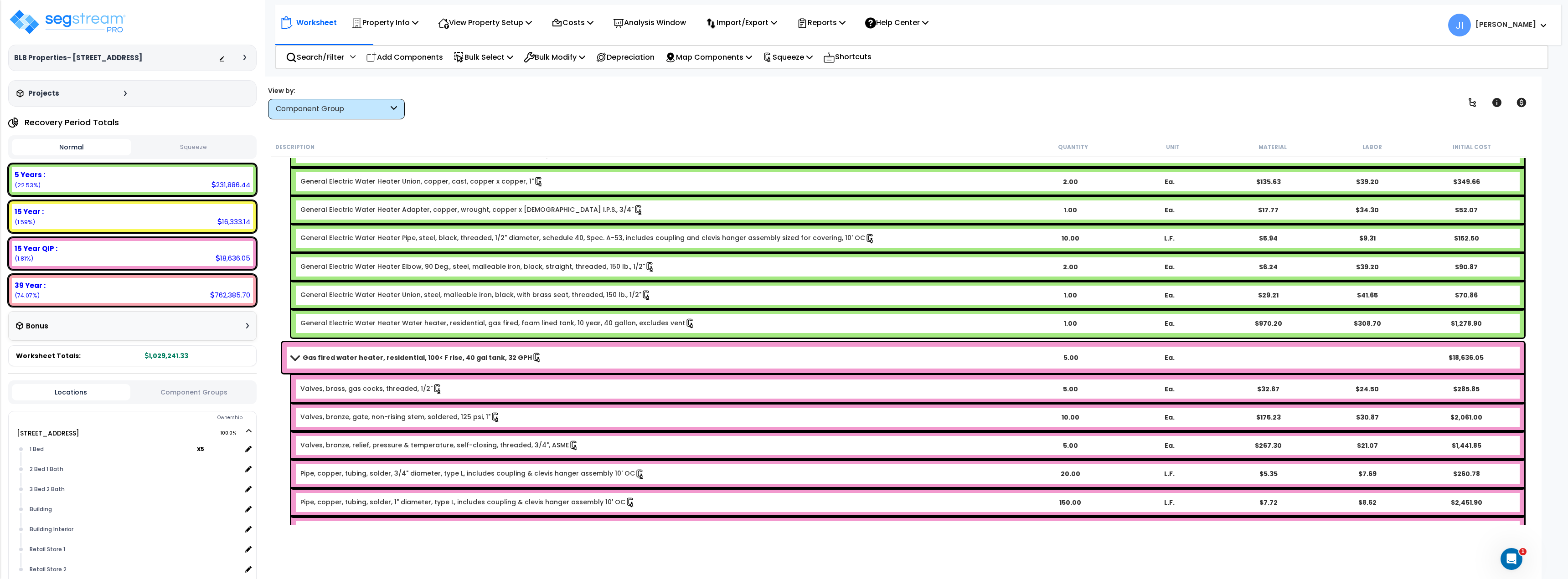
scroll to position [1548, 0]
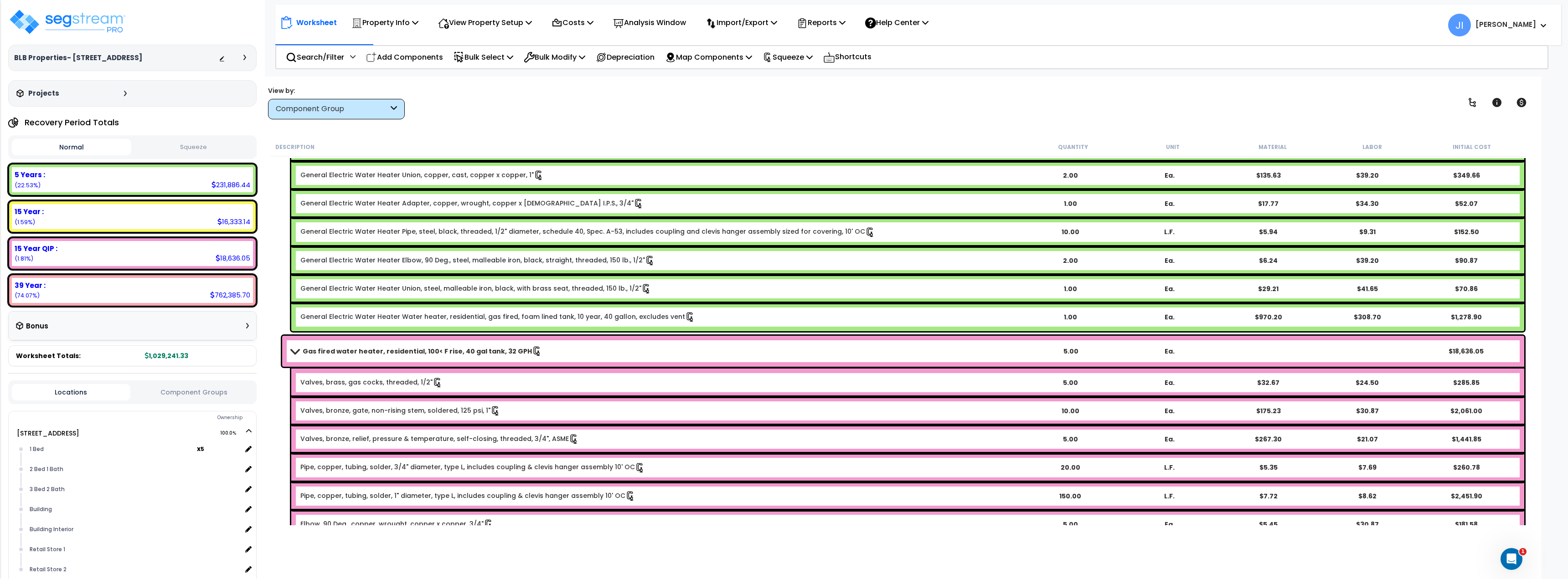
click at [391, 358] on div "Gas fired water heater, residential, 100< F rise, 40 gal tank, 32 GPH 5.00 Ea. …" at bounding box center [903, 351] width 1242 height 31
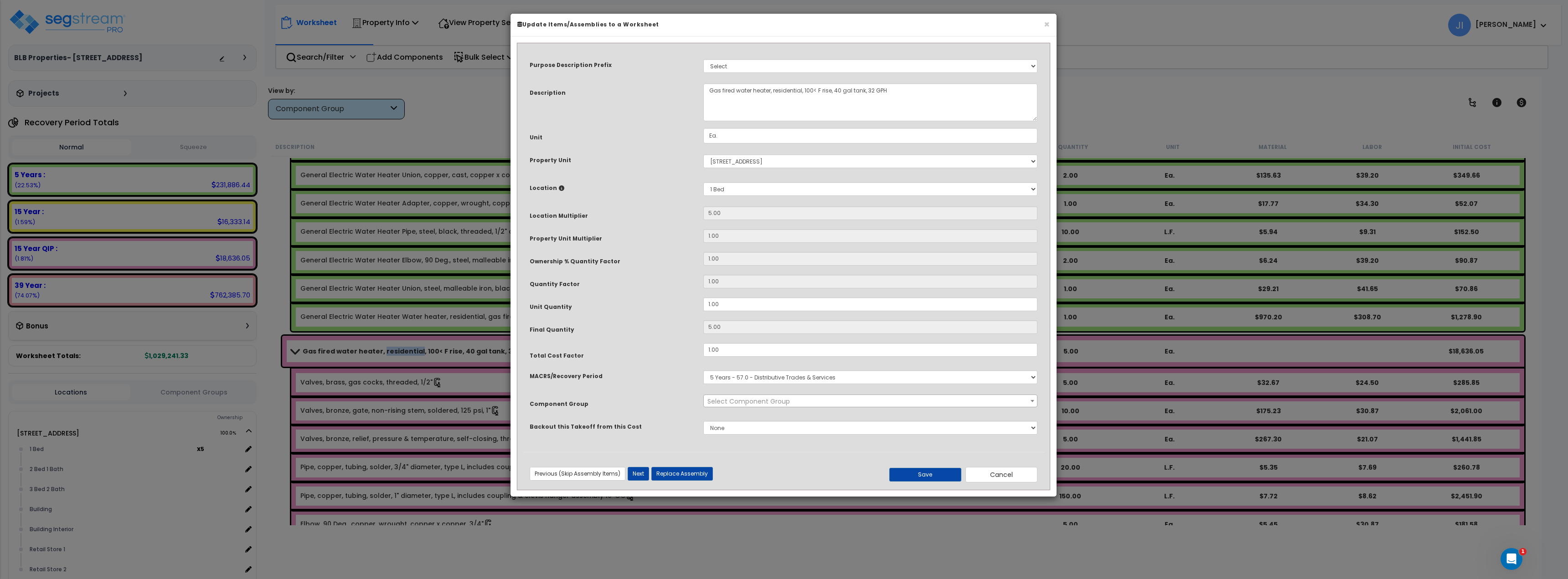
select select "45972"
click at [769, 60] on select "Select A/V System A/V System A/V System Equipment A/V System Equipment Electric…" at bounding box center [870, 66] width 334 height 13
click at [769, 61] on select "Select A/V System A/V System A/V System Equipment A/V System Equipment Electric…" at bounding box center [870, 66] width 334 height 13
click at [1008, 473] on button "Cancel" at bounding box center [1001, 474] width 72 height 15
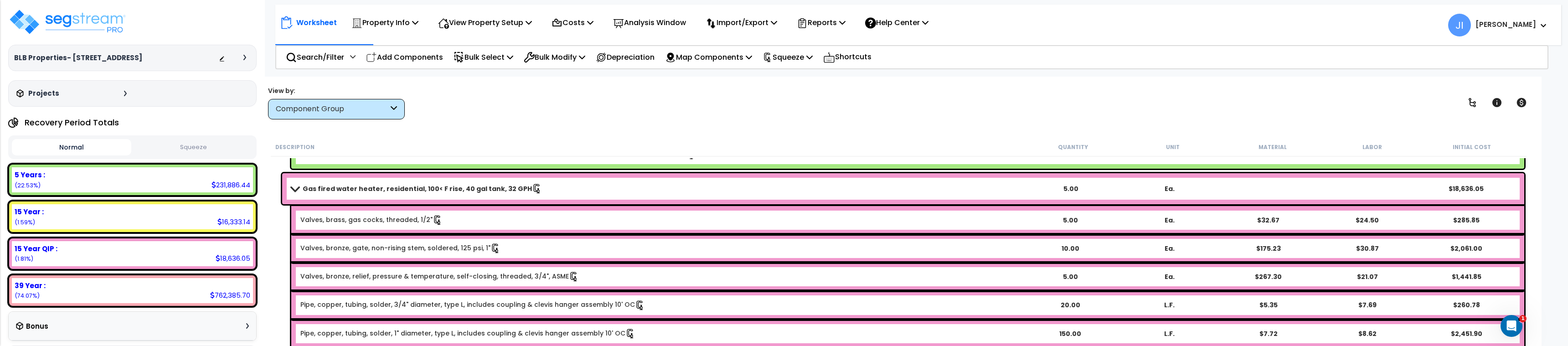
scroll to position [1688, 0]
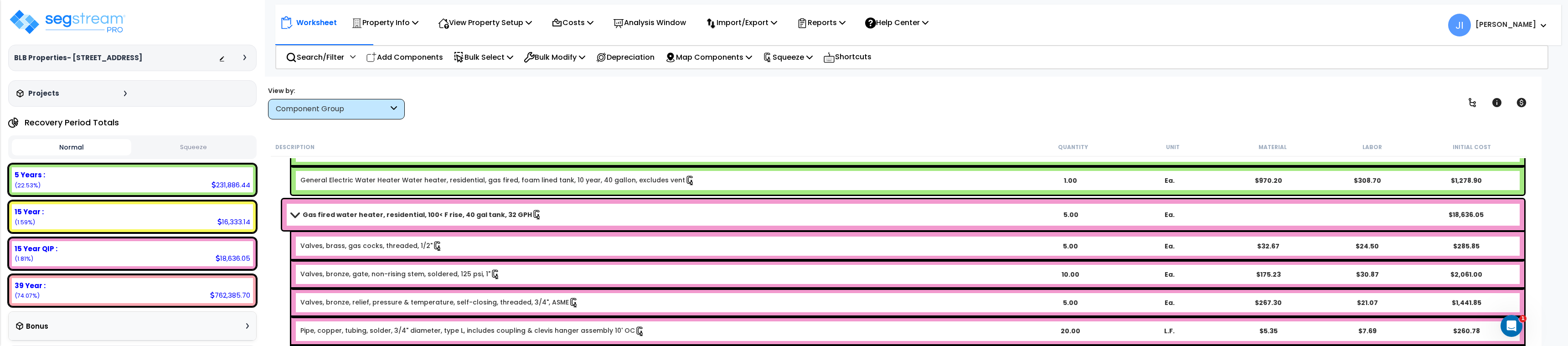
click at [380, 221] on div "Gas fired water heater, residential, 100< F rise, 40 gal tank, 32 GPH 5.00 Ea. …" at bounding box center [903, 214] width 1242 height 31
click at [380, 222] on div "Gas fired water heater, residential, 100< F rise, 40 gal tank, 32 GPH 5.00 Ea. …" at bounding box center [903, 214] width 1242 height 31
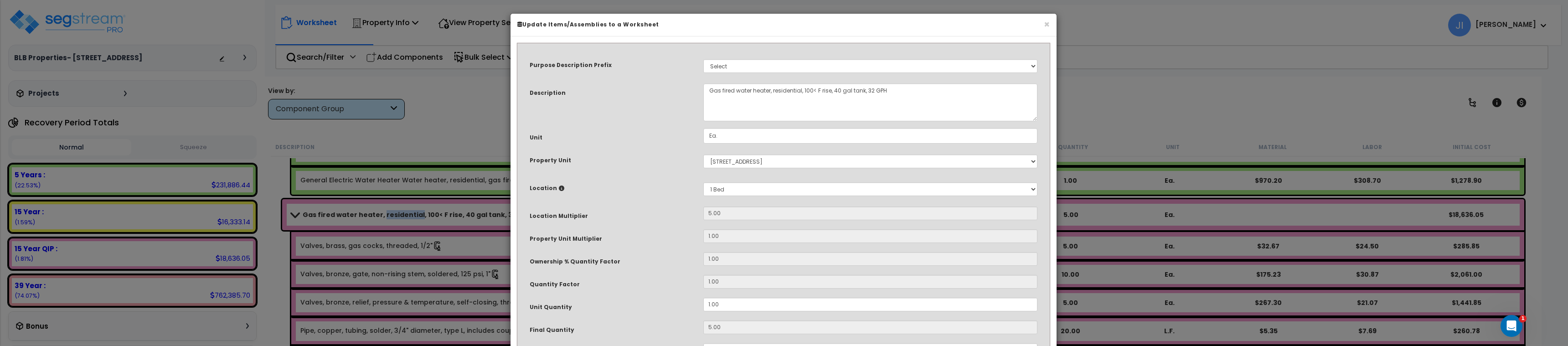
select select "45972"
click at [1048, 24] on button "×" at bounding box center [1047, 24] width 6 height 10
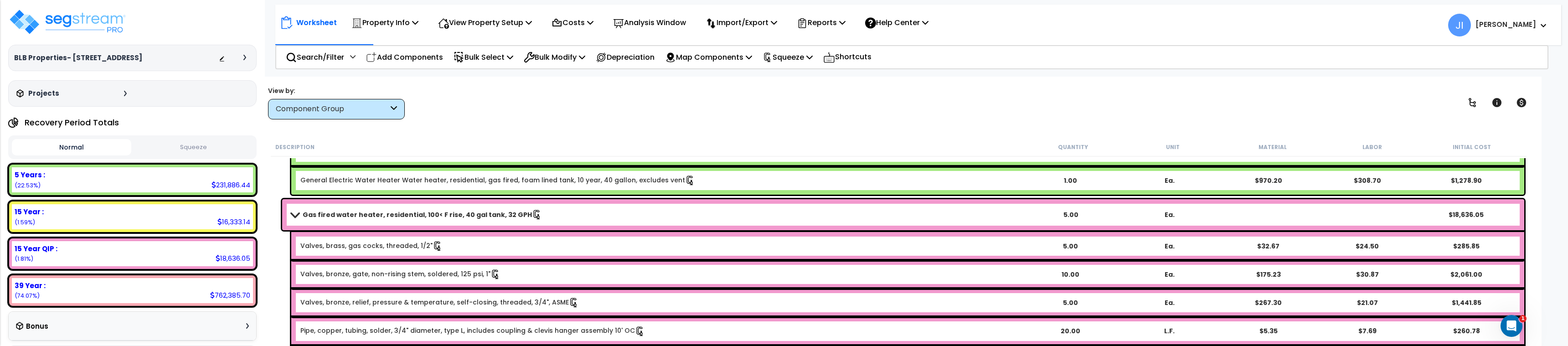
click at [416, 209] on link "Gas fired water heater, residential, 100< F rise, 40 gal tank, 32 GPH" at bounding box center [656, 214] width 730 height 13
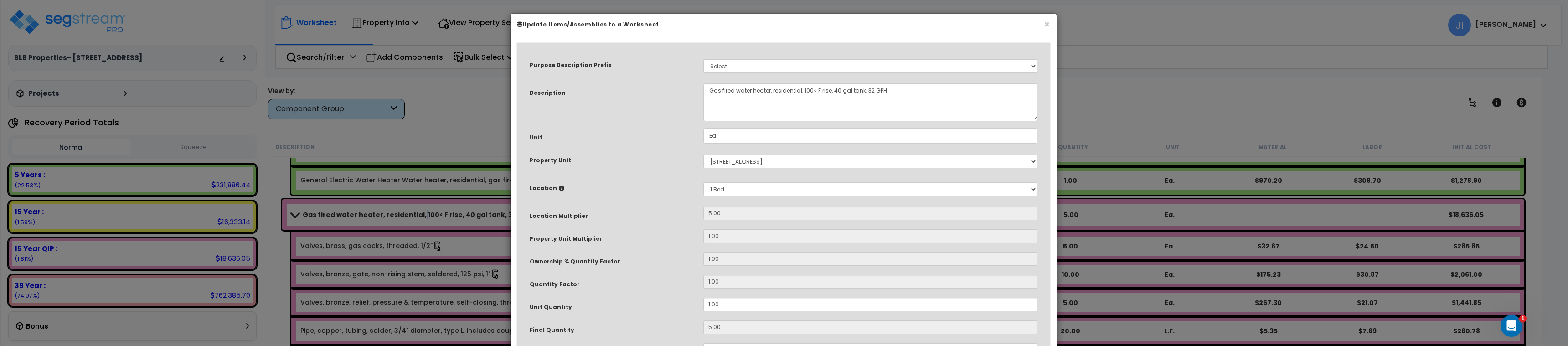
select select "45972"
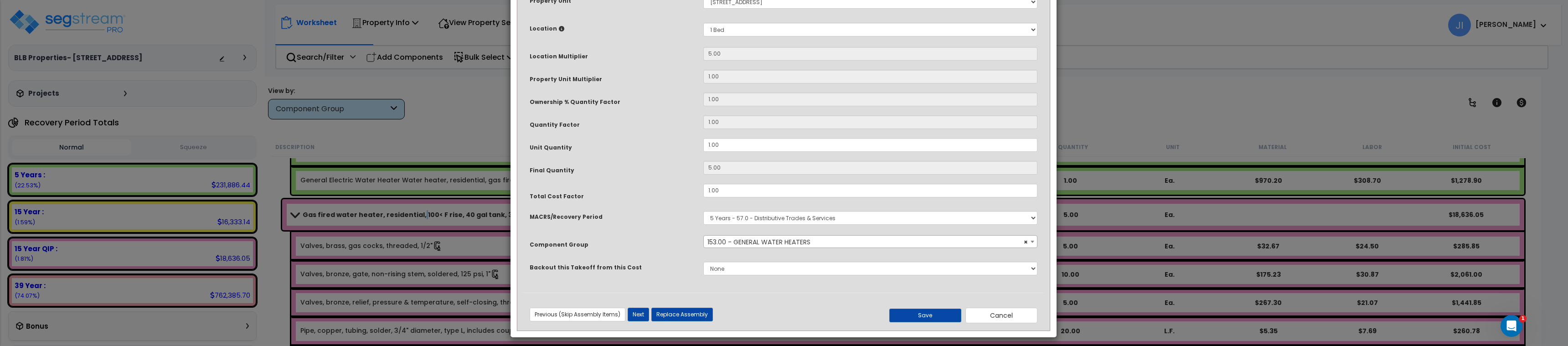
scroll to position [166, 0]
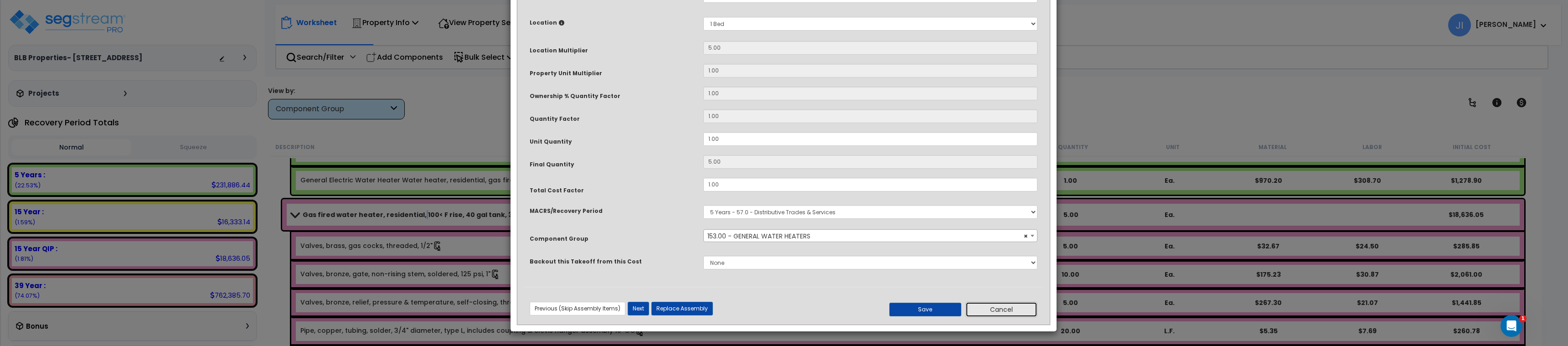
click at [1028, 312] on button "Cancel" at bounding box center [1001, 309] width 72 height 15
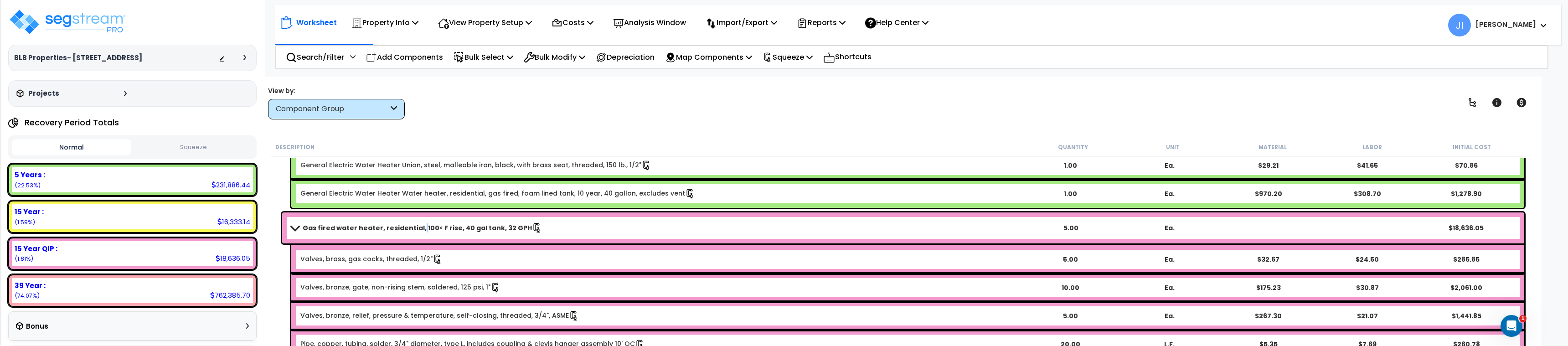
scroll to position [1688, 0]
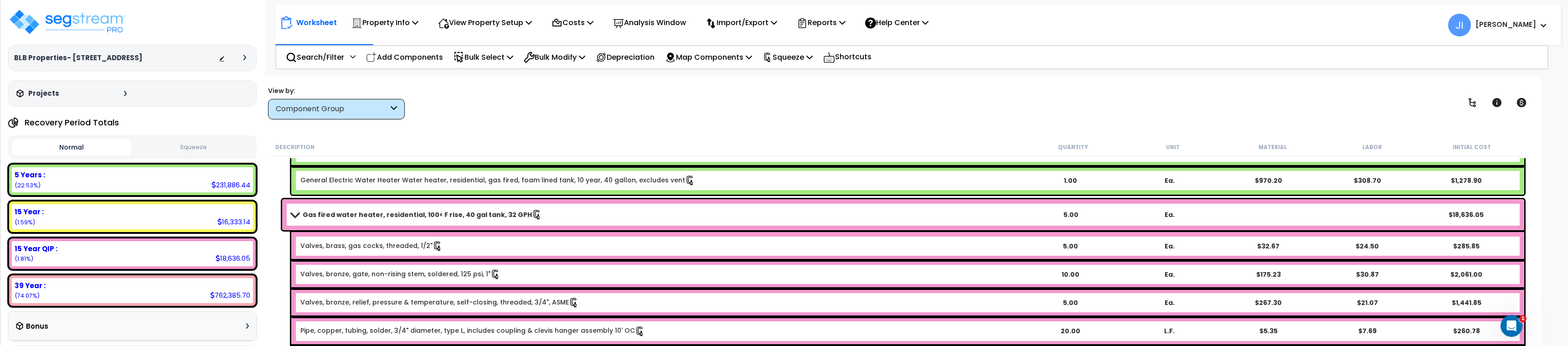
click at [346, 215] on b "Gas fired water heater, residential, 100< F rise, 40 gal tank, 32 GPH" at bounding box center [417, 214] width 229 height 9
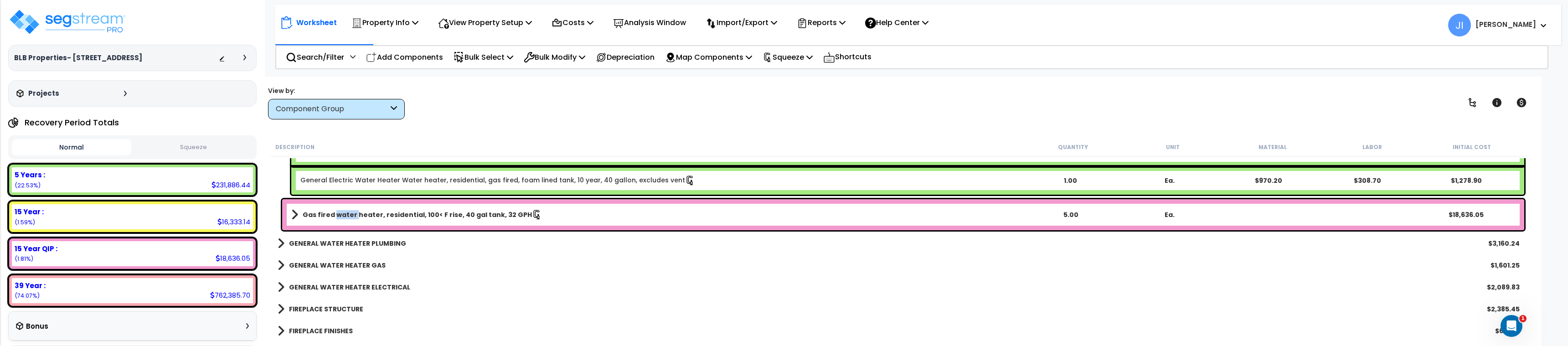
click at [346, 215] on b "Gas fired water heater, residential, 100< F rise, 40 gal tank, 32 GPH" at bounding box center [417, 214] width 229 height 9
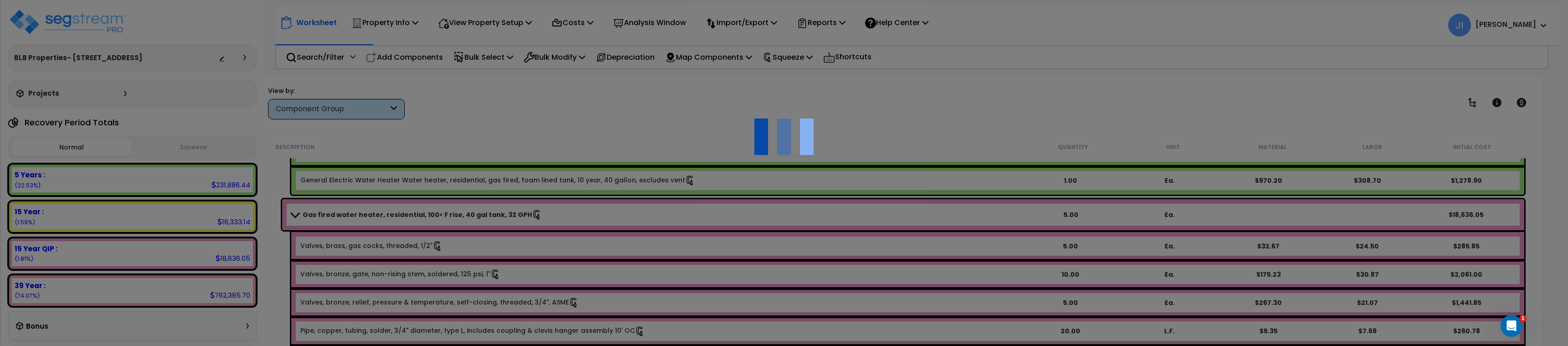
click at [987, 128] on div at bounding box center [784, 173] width 1568 height 346
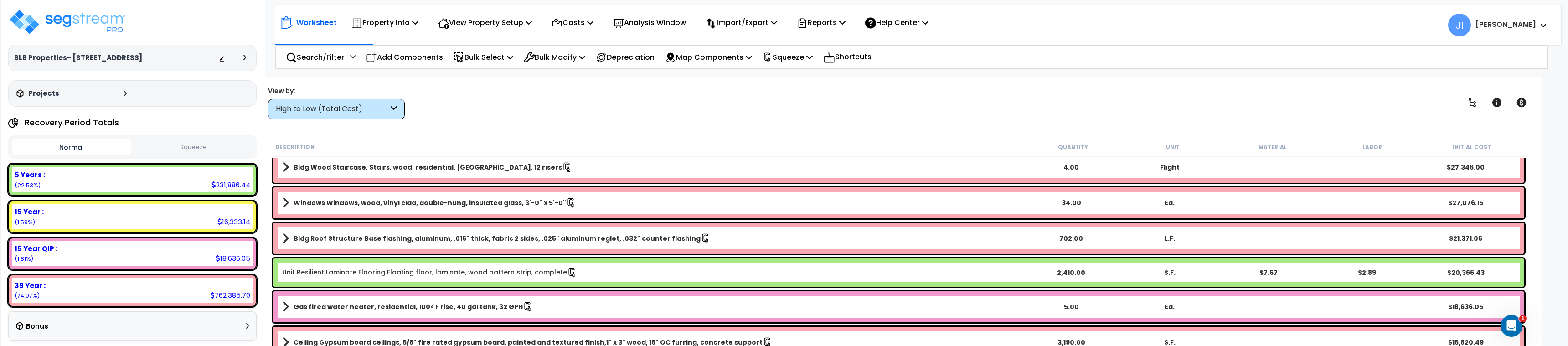
click at [337, 117] on div "High to Low (Total Cost)" at bounding box center [336, 109] width 137 height 21
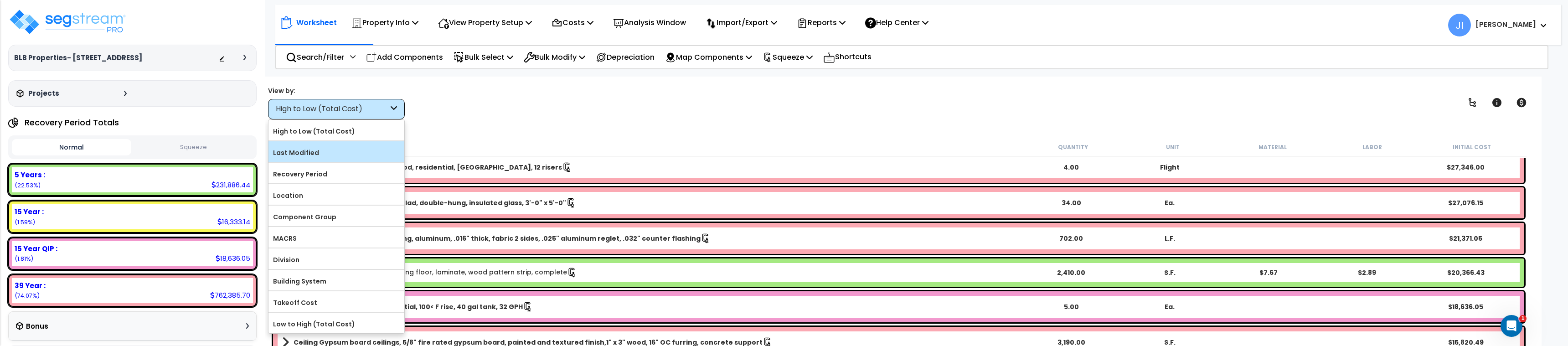
scroll to position [40, 0]
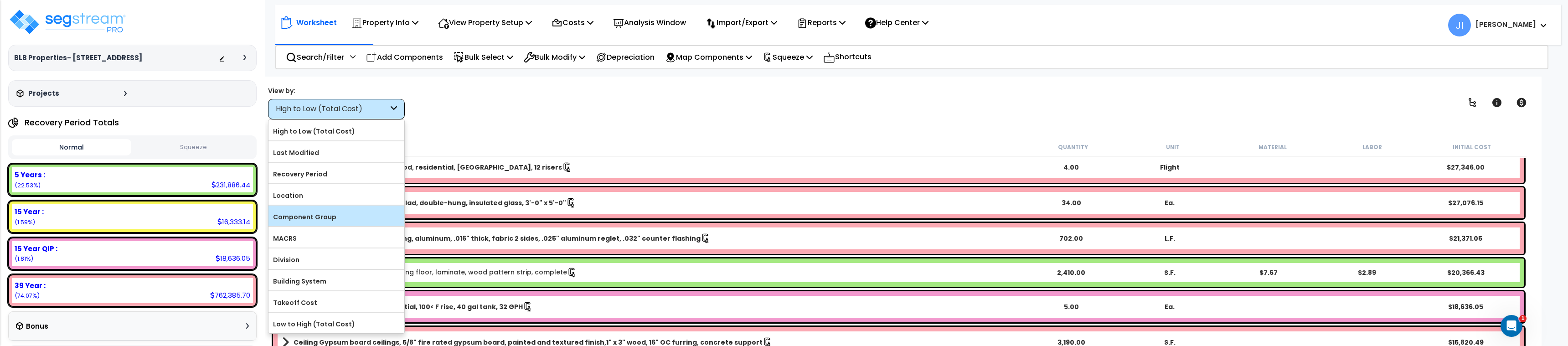
click at [332, 215] on label "Component Group" at bounding box center [336, 217] width 136 height 13
click at [0, 0] on input "Component Group" at bounding box center [0, 0] width 0 height 0
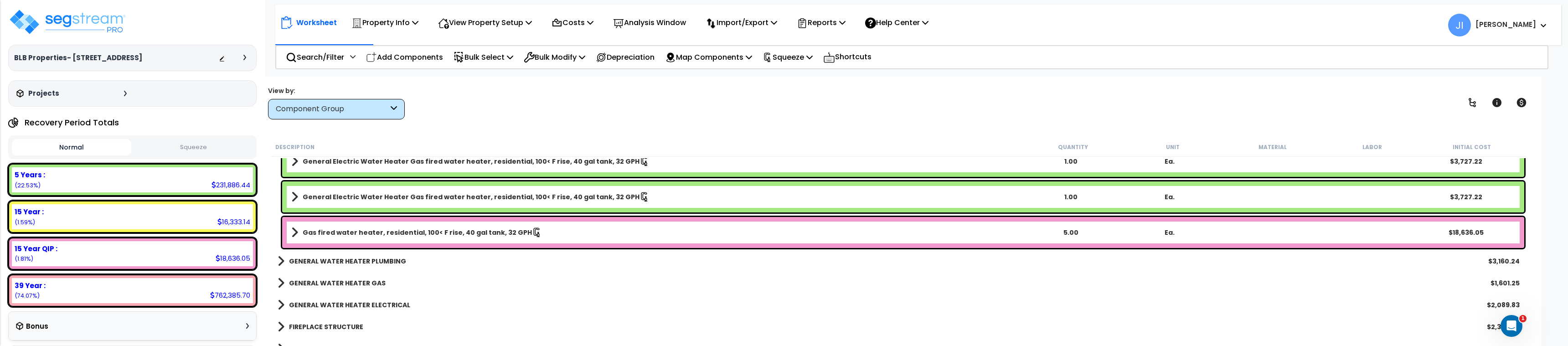
scroll to position [867, 0]
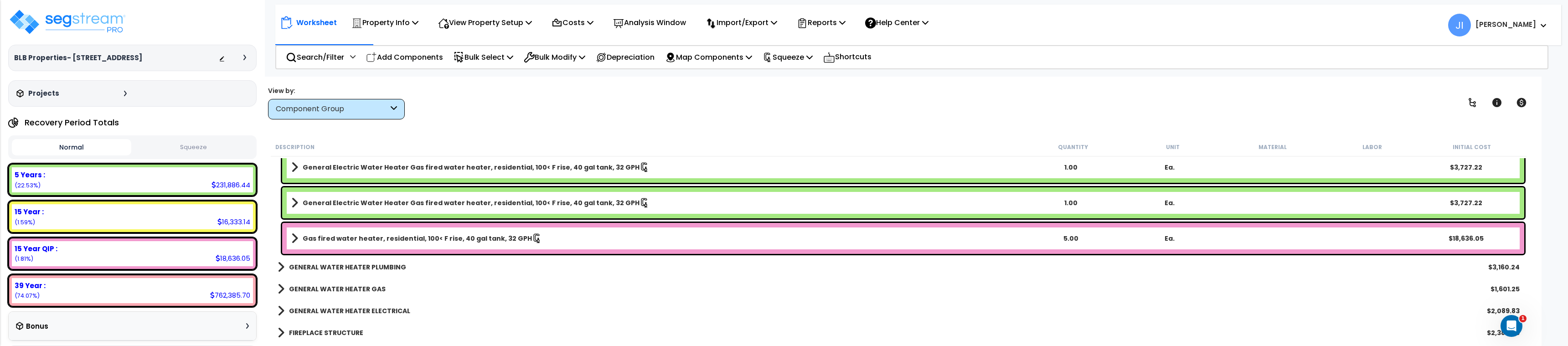
click at [383, 238] on b "Gas fired water heater, residential, 100< F rise, 40 gal tank, 32 GPH" at bounding box center [417, 238] width 229 height 9
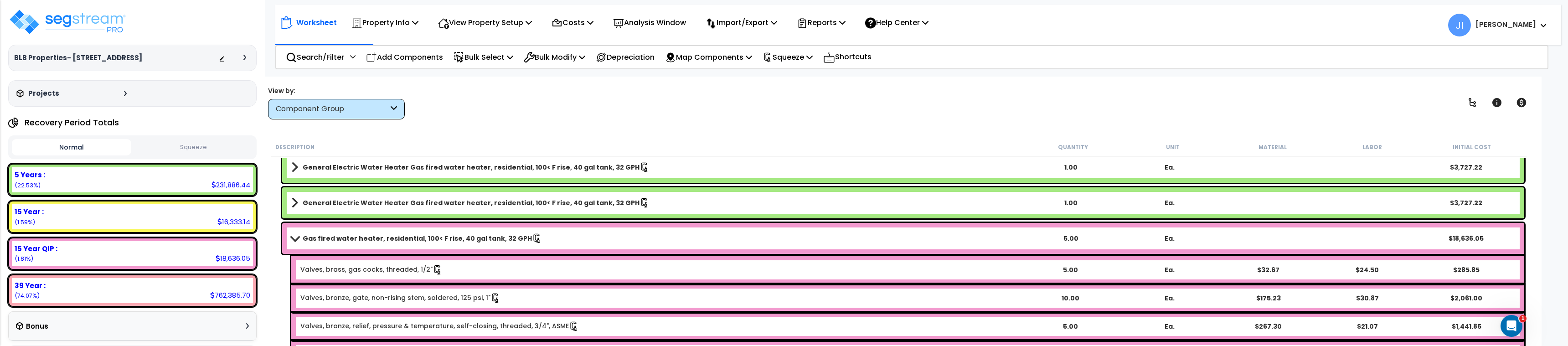
click at [340, 241] on b "Gas fired water heater, residential, 100< F rise, 40 gal tank, 32 GPH" at bounding box center [417, 238] width 229 height 9
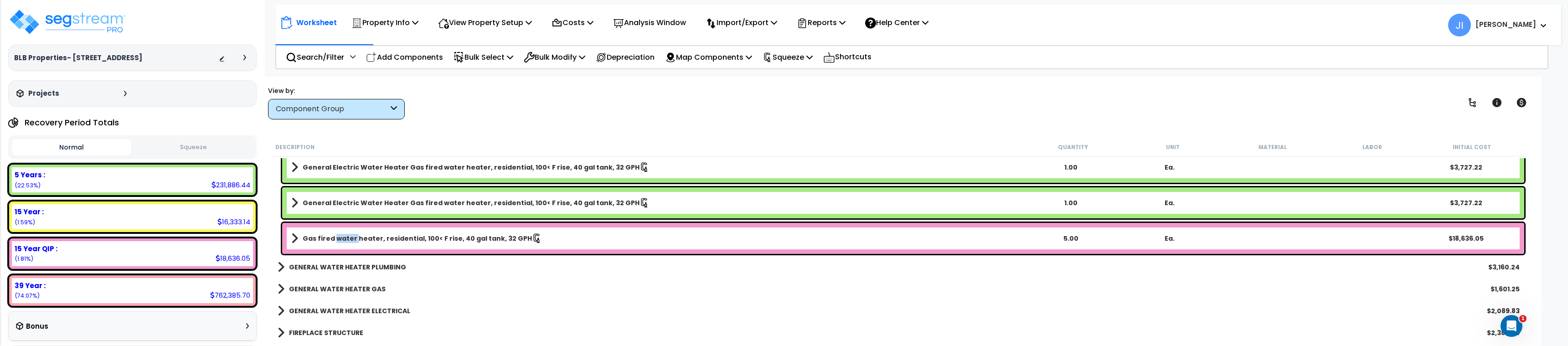
click at [340, 241] on b "Gas fired water heater, residential, 100< F rise, 40 gal tank, 32 GPH" at bounding box center [417, 238] width 229 height 9
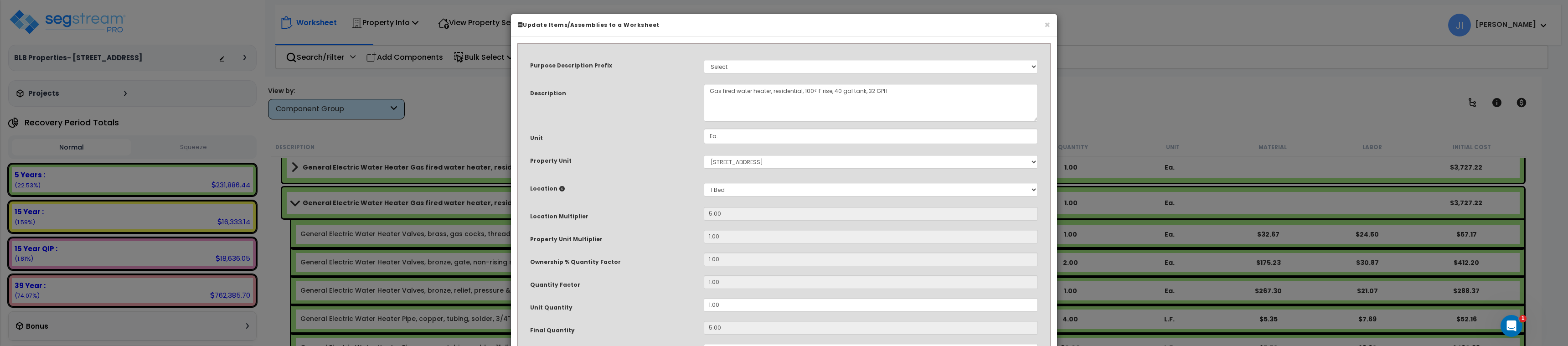
select select "45972"
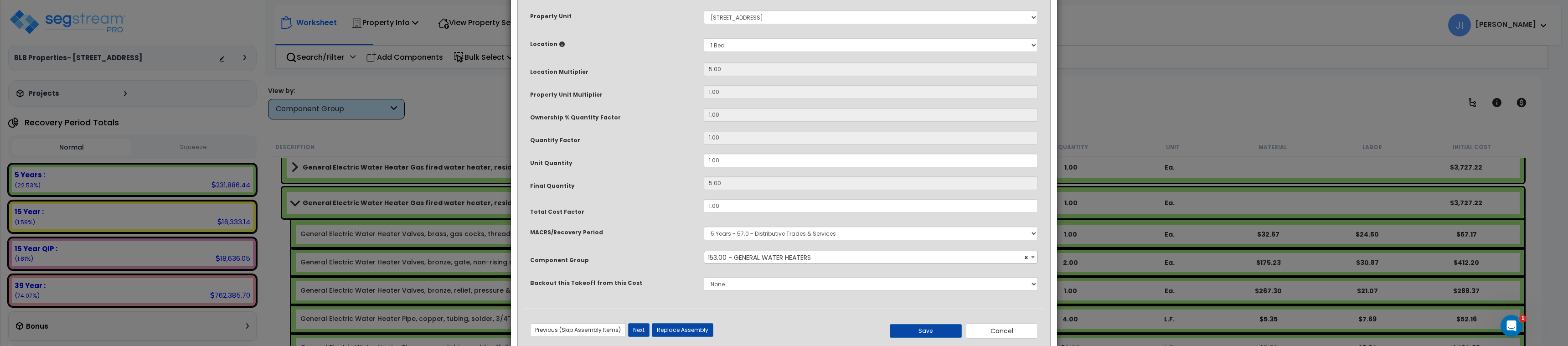
scroll to position [166, 0]
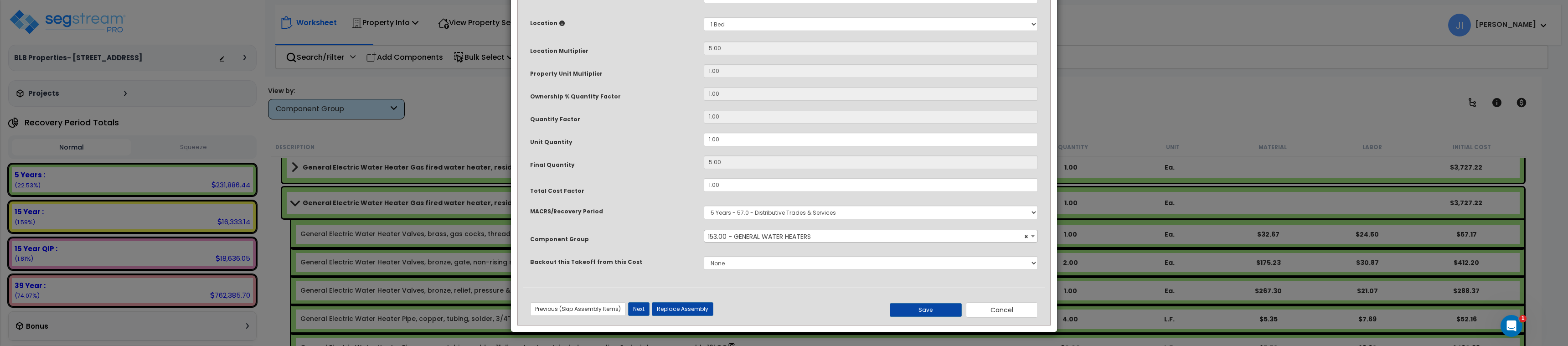
click at [779, 221] on div "Select MACRS/Recovery Period 5 Years - 57.0 - Distributive Trades & Services 5 …" at bounding box center [870, 213] width 348 height 21
click at [778, 220] on div "Select MACRS/Recovery Period 5 Years - 57.0 - Distributive Trades & Services 5 …" at bounding box center [870, 212] width 348 height 21
click at [772, 214] on select "Select MACRS/Recovery Period 5 Years - 57.0 - Distributive Trades & Services 5 …" at bounding box center [870, 212] width 334 height 13
click at [776, 212] on select "Select MACRS/Recovery Period 5 Years - 57.0 - Distributive Trades & Services 5 …" at bounding box center [870, 212] width 334 height 13
click at [775, 213] on select "Select MACRS/Recovery Period 5 Years - 57.0 - Distributive Trades & Services 5 …" at bounding box center [870, 212] width 334 height 13
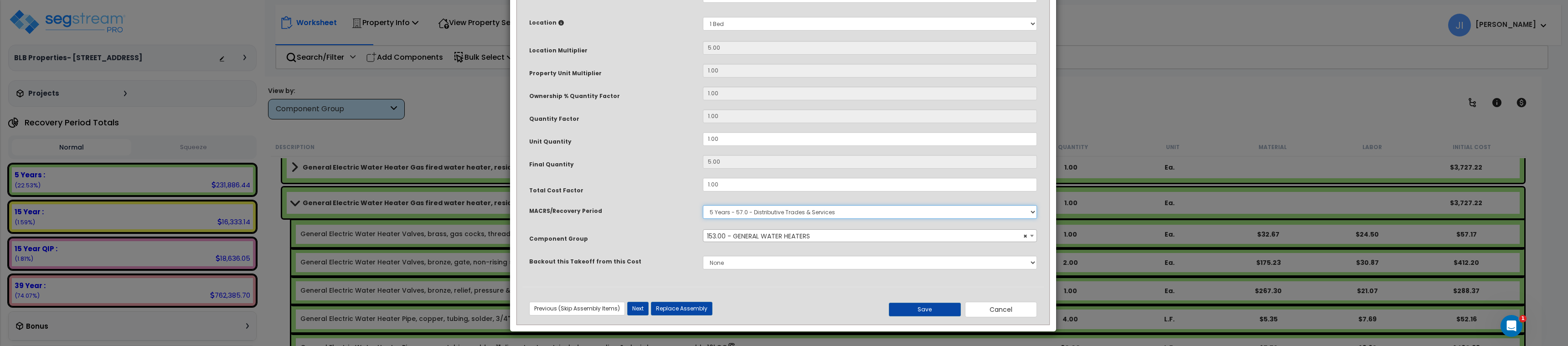
click at [775, 213] on select "Select MACRS/Recovery Period 5 Years - 57.0 - Distributive Trades & Services 5 …" at bounding box center [870, 212] width 334 height 13
click at [999, 308] on button "Cancel" at bounding box center [1001, 309] width 72 height 15
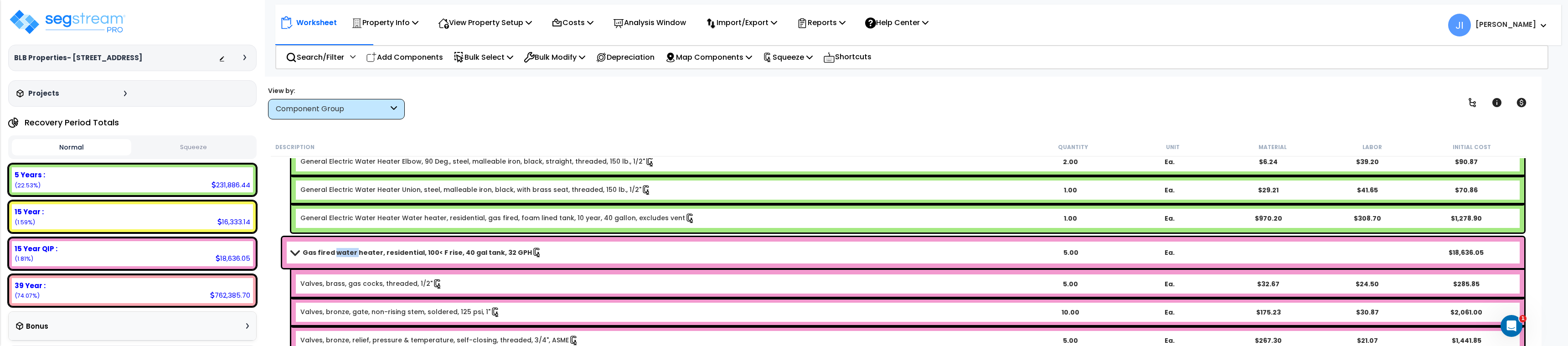
scroll to position [1277, 0]
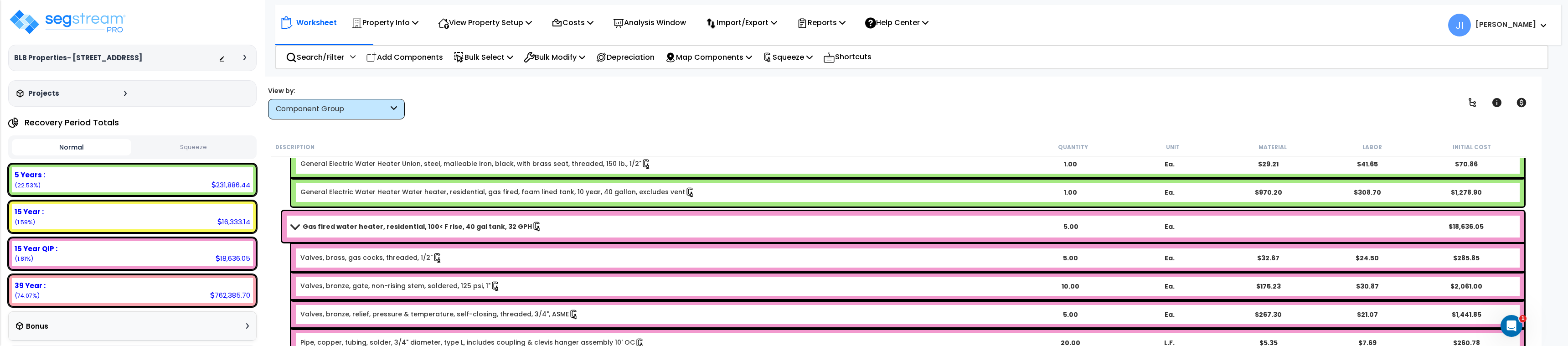
click at [244, 55] on icon at bounding box center [245, 57] width 2 height 5
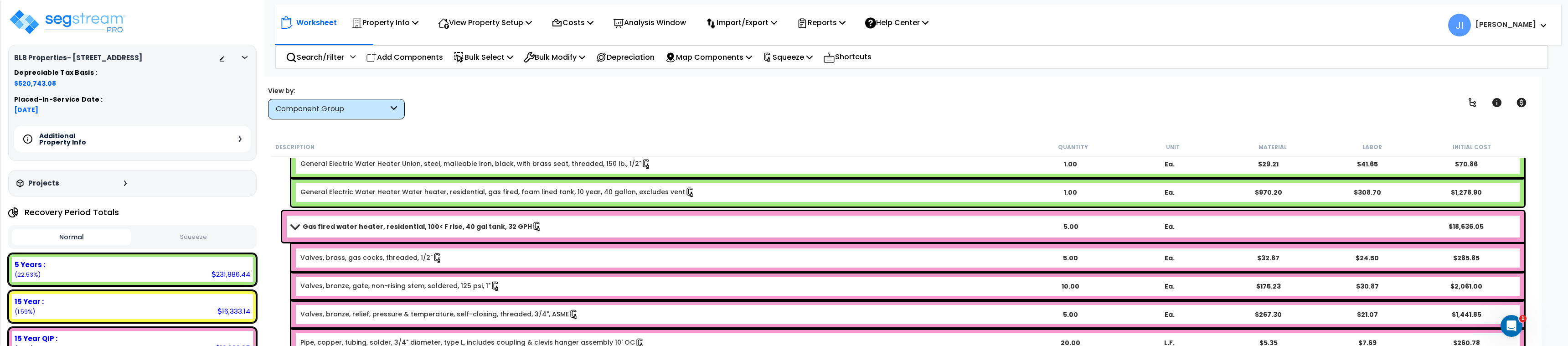
click at [235, 144] on div "Additional Property Info" at bounding box center [132, 139] width 237 height 26
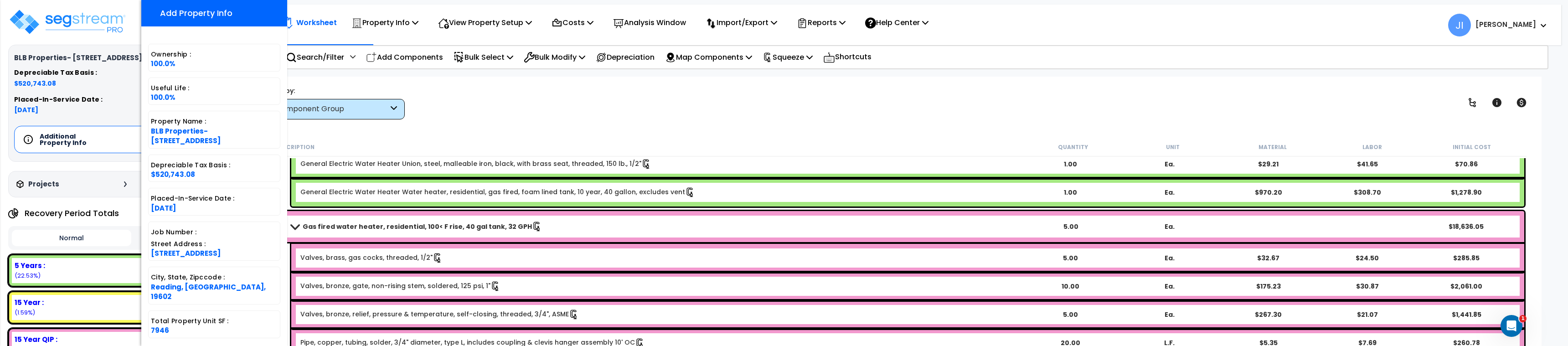
scroll to position [0, 0]
click at [486, 114] on div "View by: Component Group High to Low (Total Cost)" at bounding box center [898, 102] width 1268 height 34
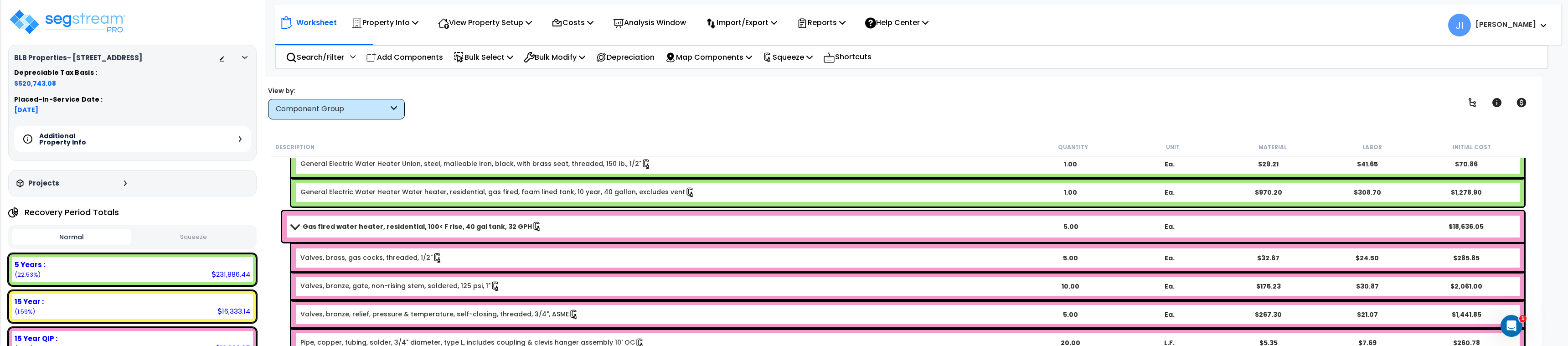
click at [243, 57] on icon at bounding box center [245, 57] width 5 height 2
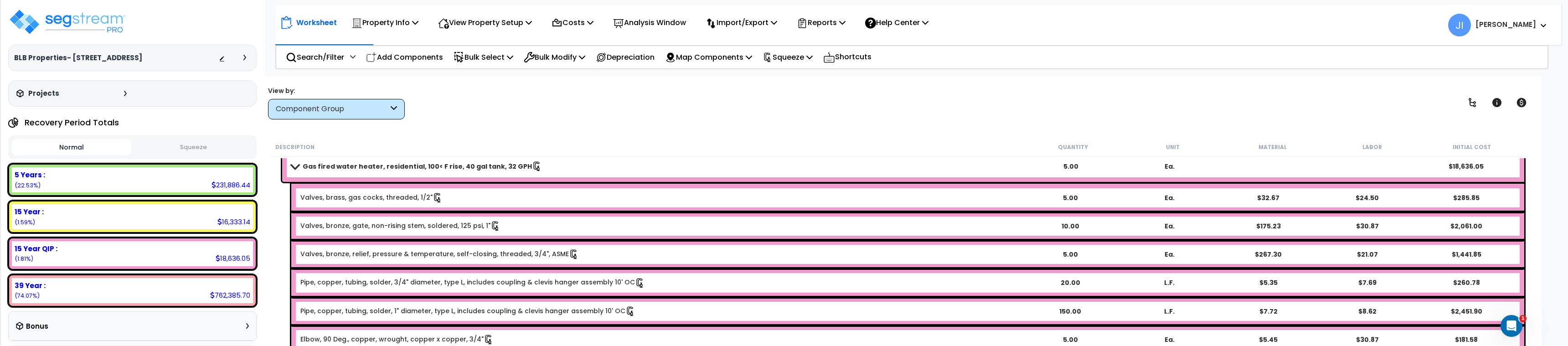
scroll to position [1323, 0]
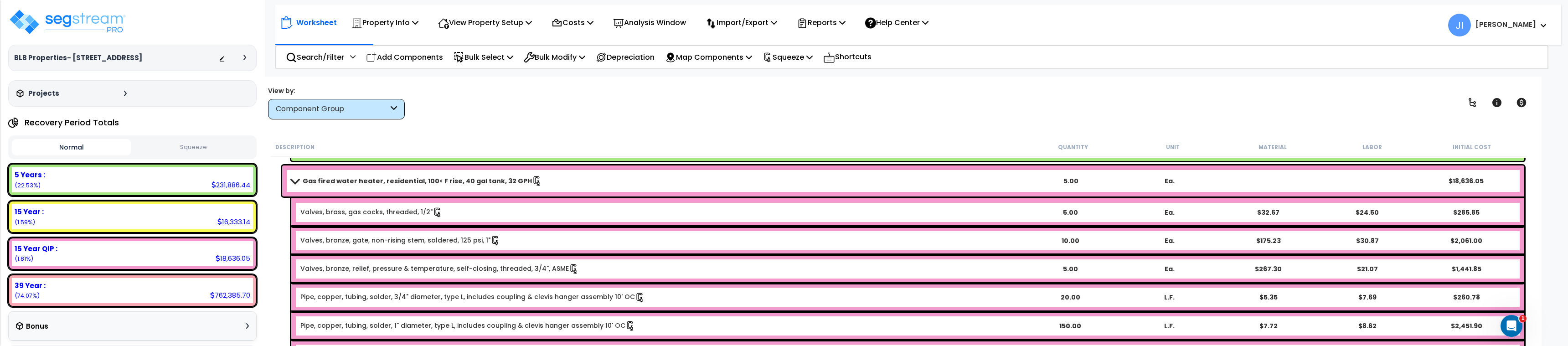
click at [377, 106] on div "Component Group" at bounding box center [332, 109] width 113 height 10
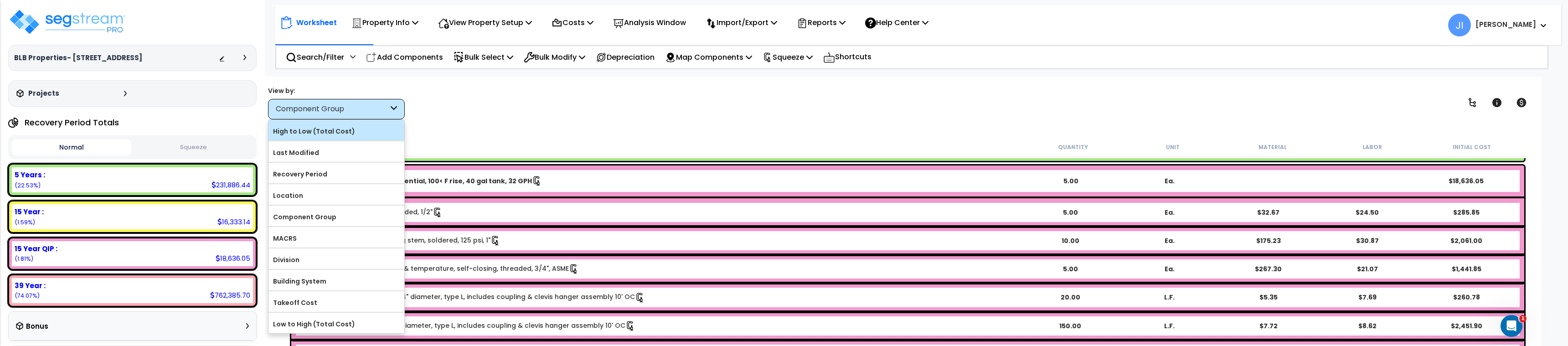
click at [353, 135] on label "High to Low (Total Cost)" at bounding box center [336, 131] width 136 height 13
click at [0, 0] on input "High to Low (Total Cost)" at bounding box center [0, 0] width 0 height 0
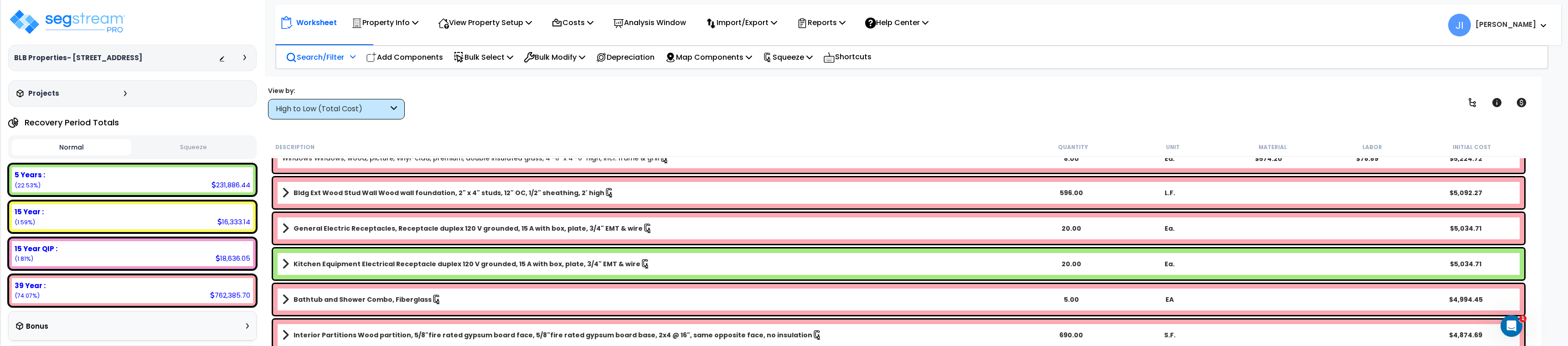
click at [333, 57] on p "Search/Filter" at bounding box center [315, 57] width 58 height 12
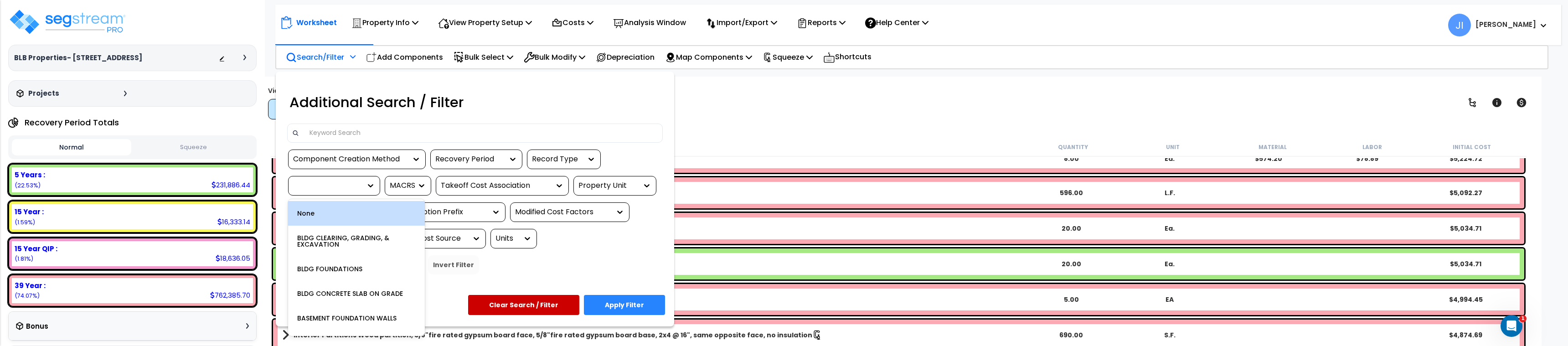
click at [366, 188] on icon at bounding box center [370, 185] width 9 height 9
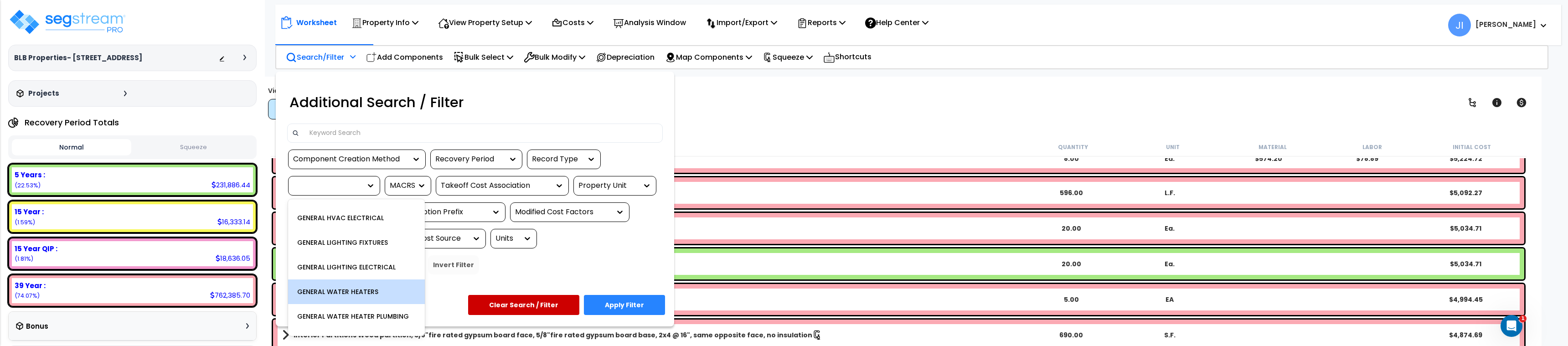
click at [371, 294] on div "GENERAL WATER HEATERS" at bounding box center [356, 292] width 137 height 24
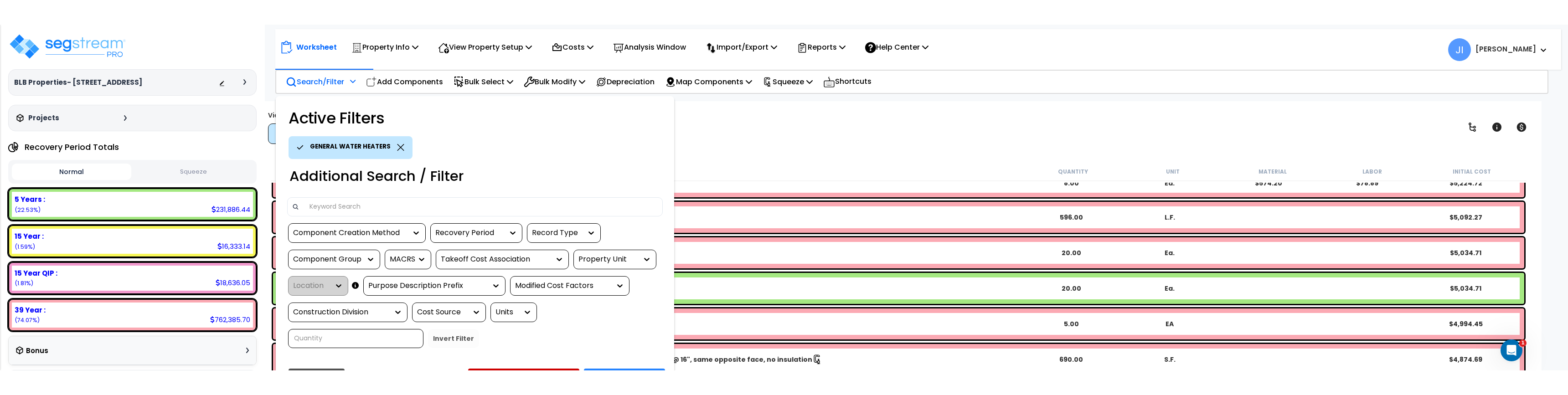
scroll to position [40, 0]
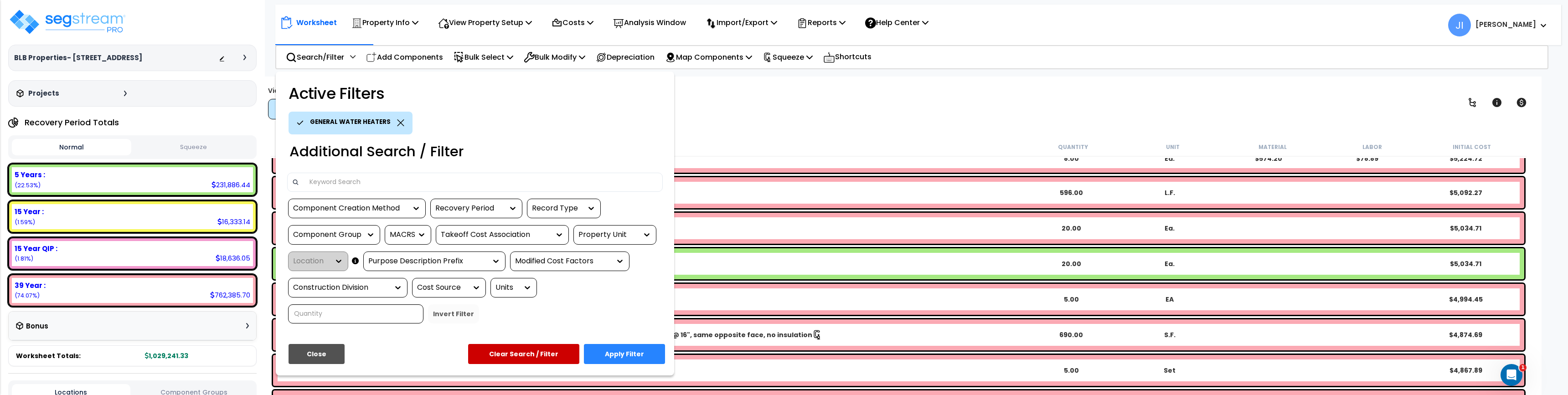
click at [644, 346] on button "Apply Filter" at bounding box center [624, 354] width 81 height 20
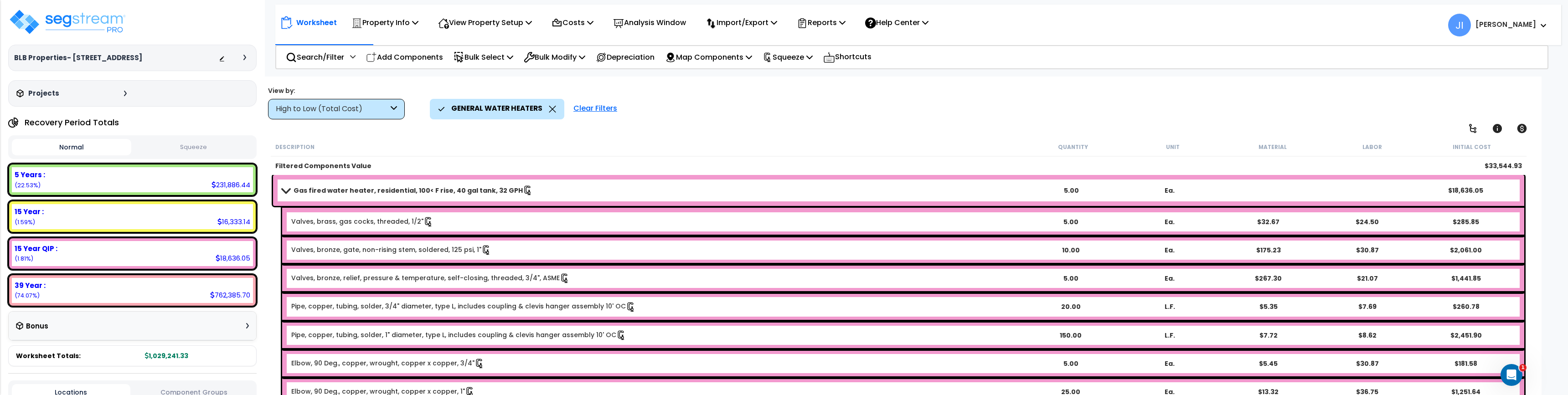
scroll to position [0, 0]
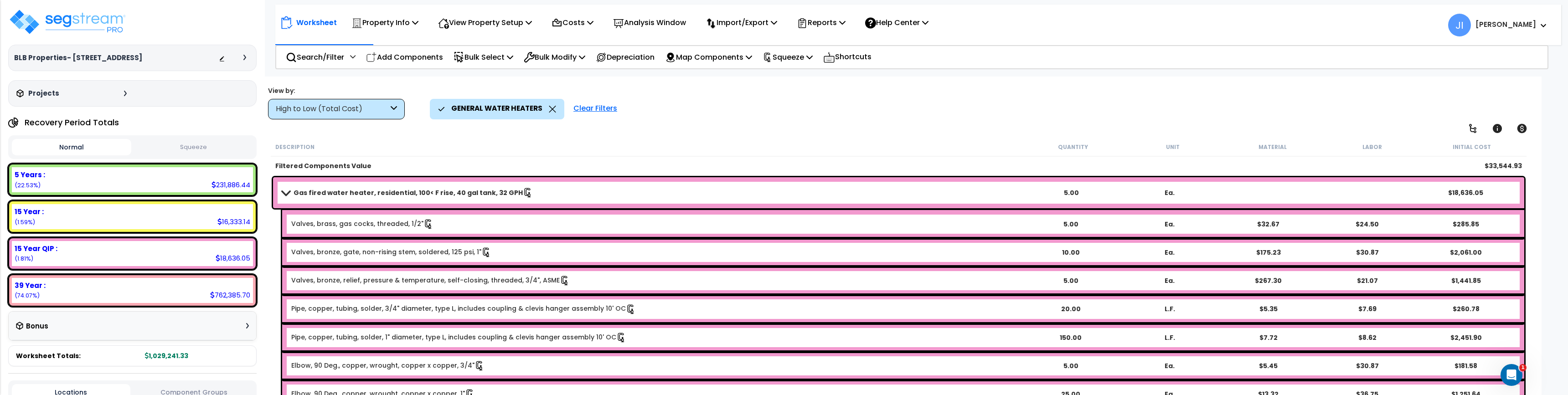
click at [286, 189] on link "Gas fired water heater, residential, 100< F rise, 40 gal tank, 32 GPH" at bounding box center [652, 192] width 740 height 13
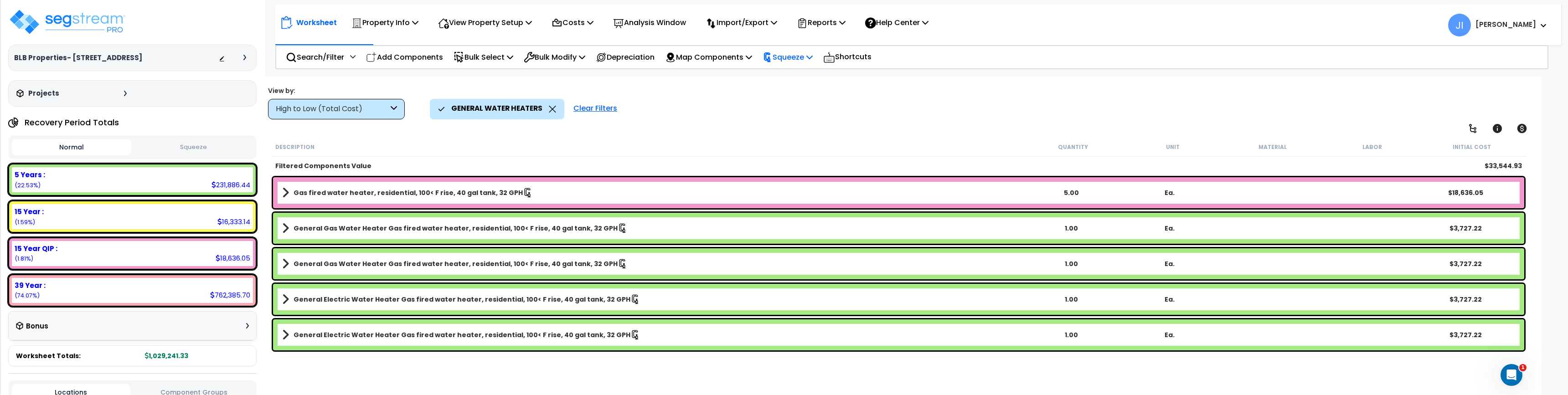
click at [808, 57] on p "Squeeze" at bounding box center [788, 57] width 50 height 12
click at [796, 57] on p "Squeeze" at bounding box center [788, 57] width 50 height 12
drag, startPoint x: 334, startPoint y: 195, endPoint x: 315, endPoint y: 377, distance: 183.0
click at [315, 346] on div "Description Quantity Unit Material Labor Initial Cost Filtered Components Value…" at bounding box center [899, 270] width 1259 height 265
click at [462, 346] on div "Description Quantity Unit Material Labor Initial Cost Filtered Components Value…" at bounding box center [899, 270] width 1259 height 265
